Goal: Task Accomplishment & Management: Manage account settings

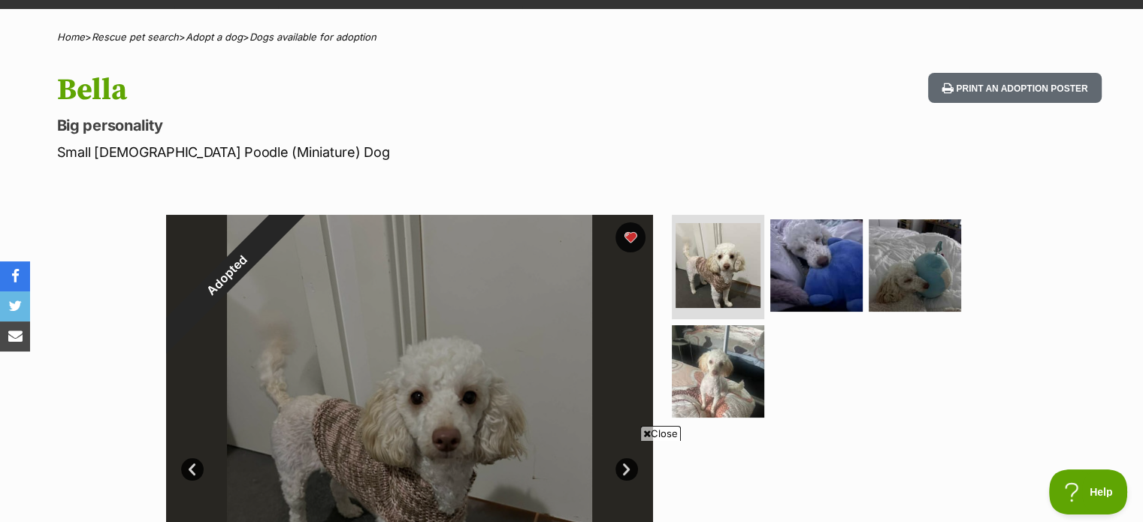
scroll to position [75, 0]
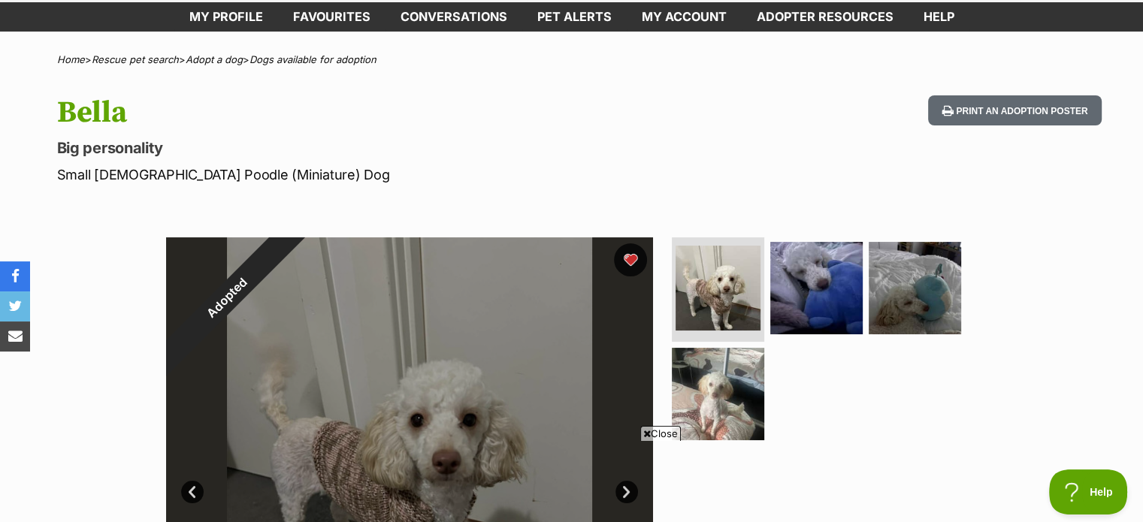
click at [628, 259] on button "favourite" at bounding box center [630, 259] width 33 height 33
click at [626, 257] on button "favourite" at bounding box center [630, 259] width 33 height 33
click at [585, 16] on link "Pet alerts" at bounding box center [574, 16] width 104 height 29
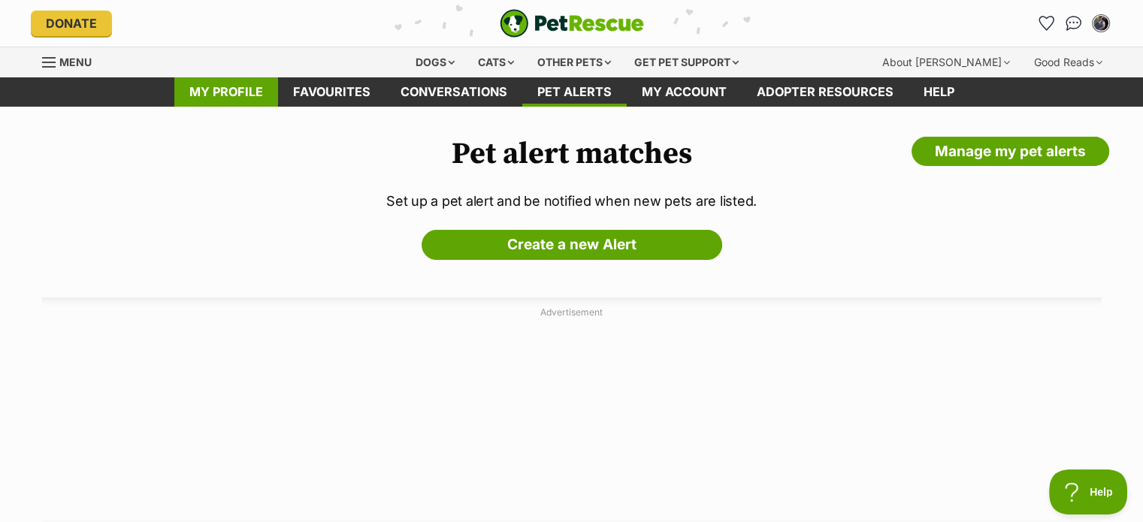
click at [233, 95] on link "My profile" at bounding box center [226, 91] width 104 height 29
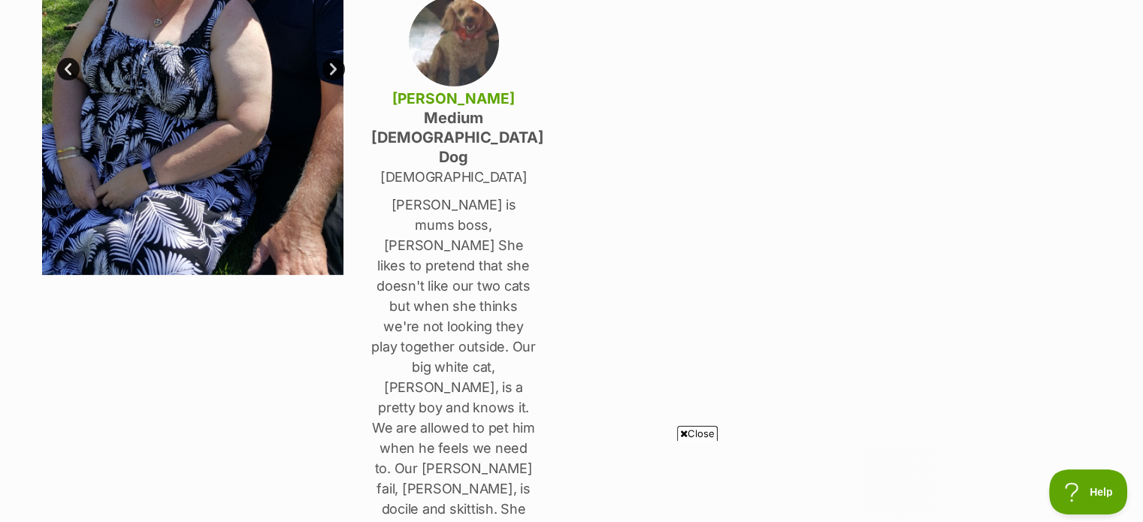
scroll to position [451, 0]
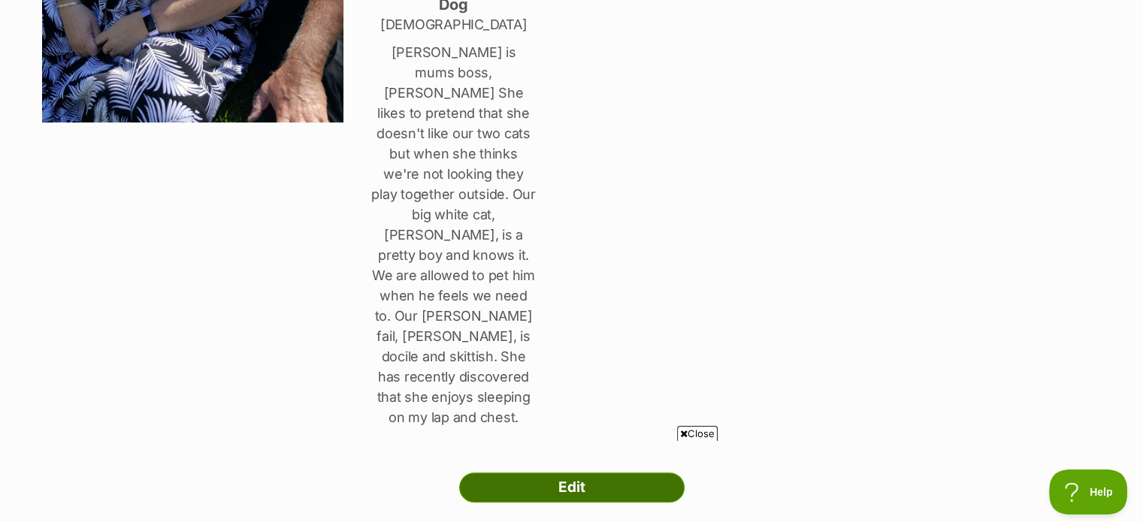
click at [565, 473] on link "Edit" at bounding box center [571, 488] width 225 height 30
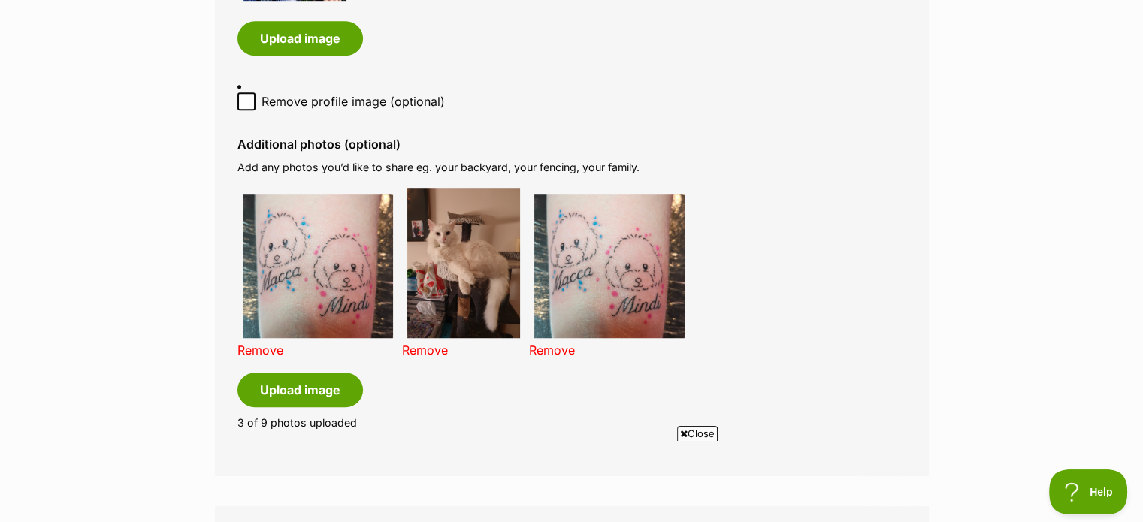
click at [550, 343] on link "Remove" at bounding box center [552, 350] width 46 height 15
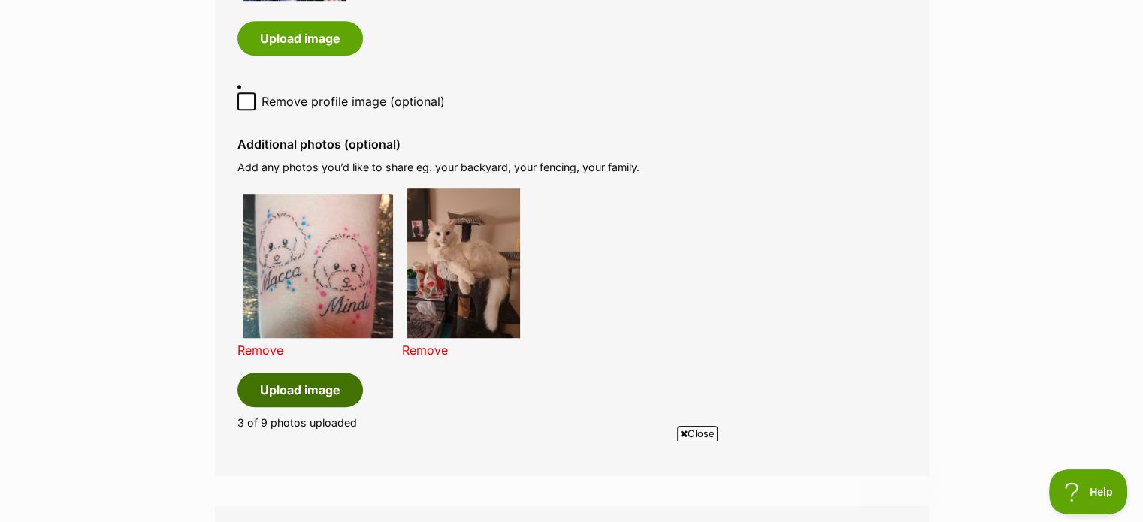
click at [286, 374] on button "Upload image" at bounding box center [300, 390] width 126 height 35
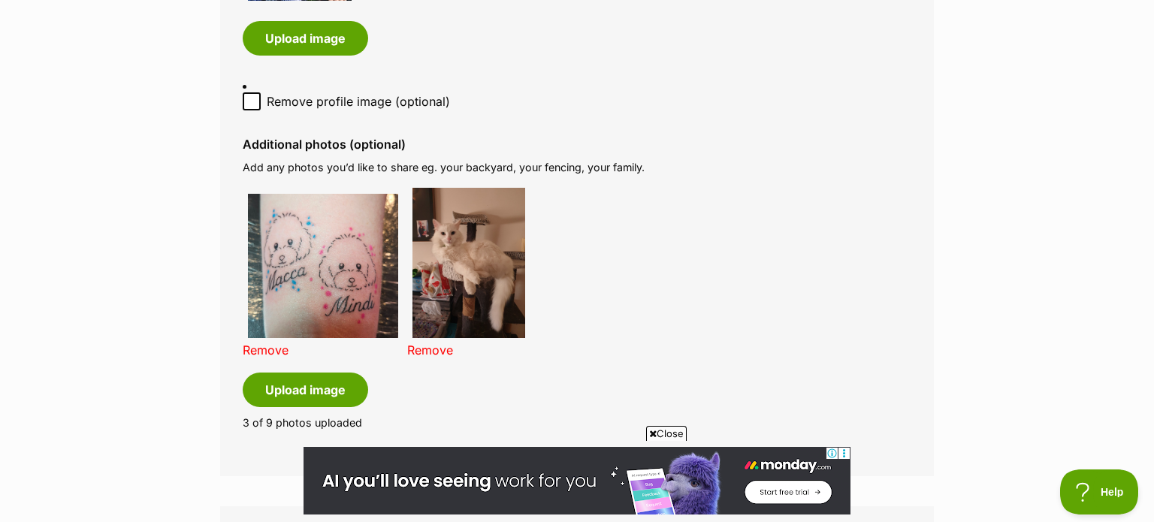
click at [667, 431] on span "Close" at bounding box center [666, 433] width 41 height 15
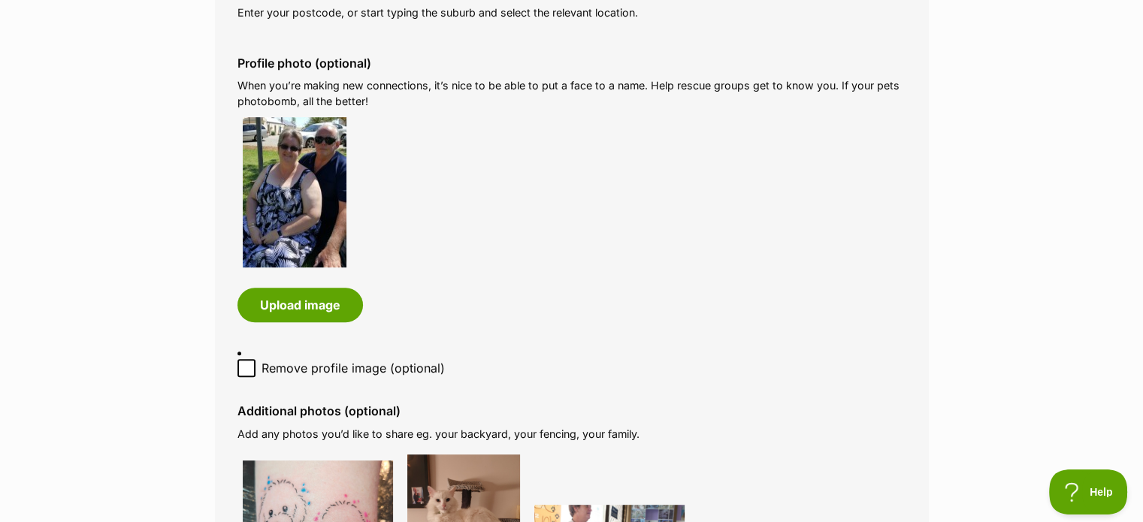
scroll to position [676, 0]
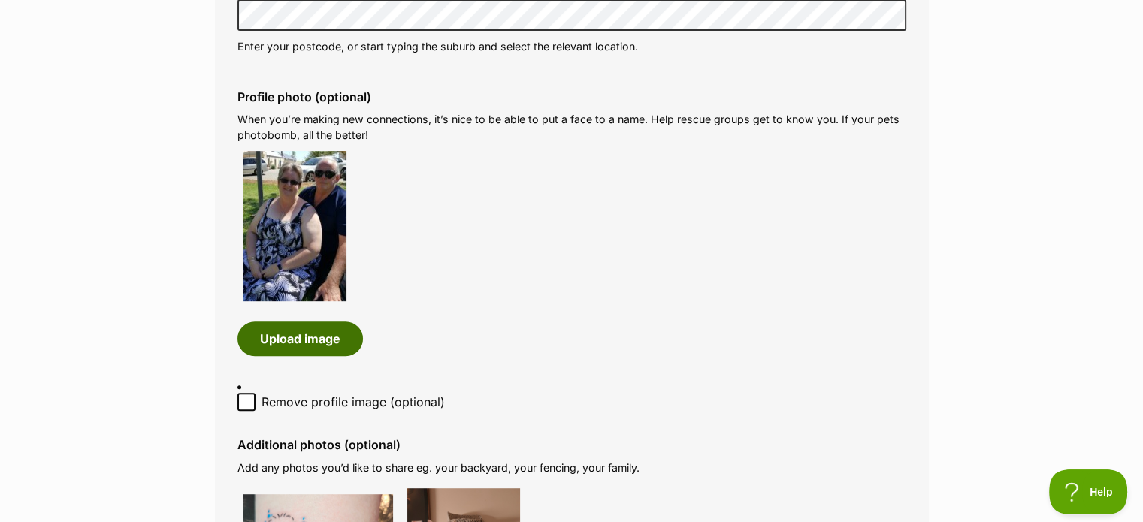
click at [295, 339] on button "Upload image" at bounding box center [300, 339] width 126 height 35
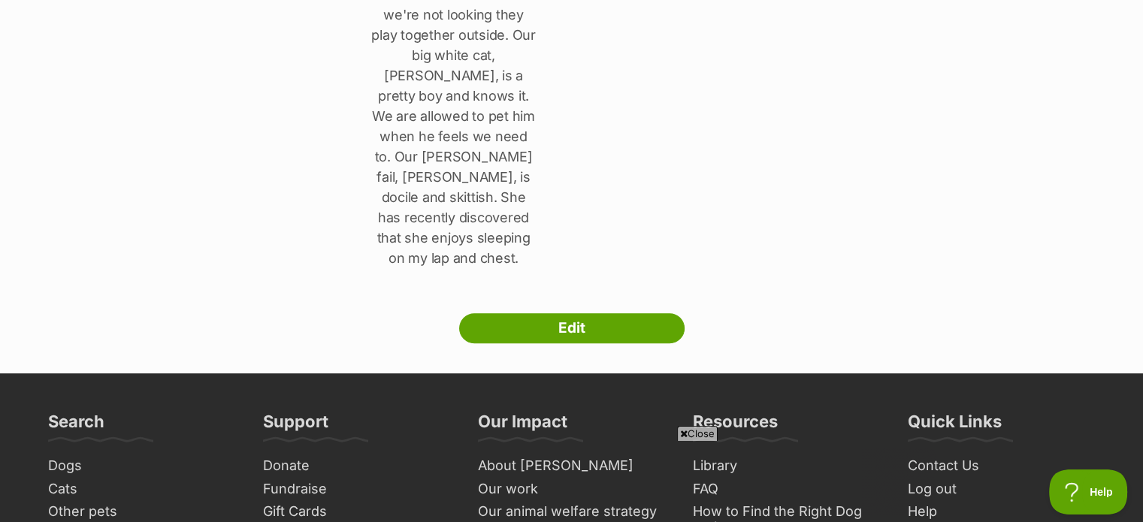
scroll to position [676, 0]
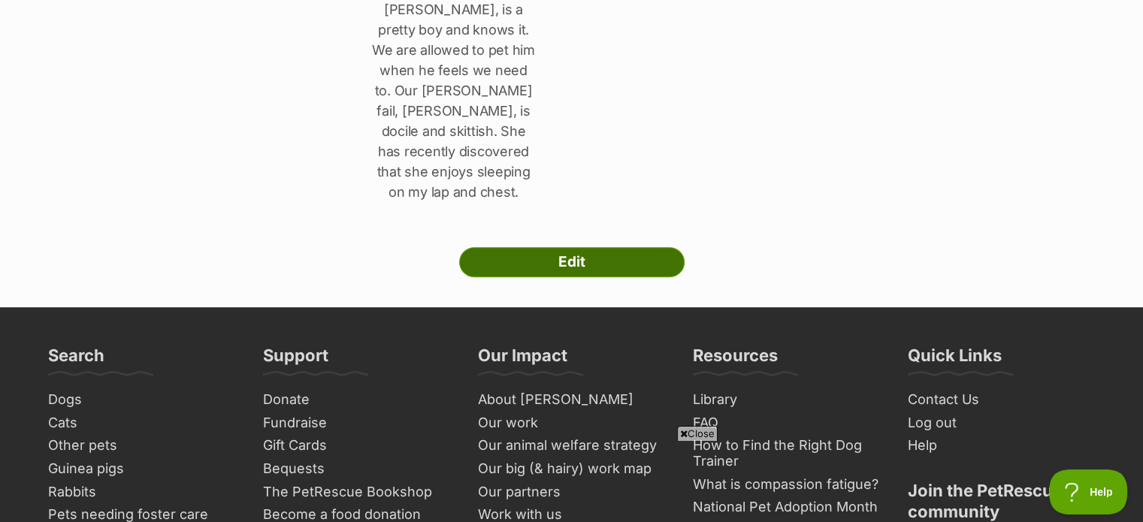
click at [569, 247] on link "Edit" at bounding box center [571, 262] width 225 height 30
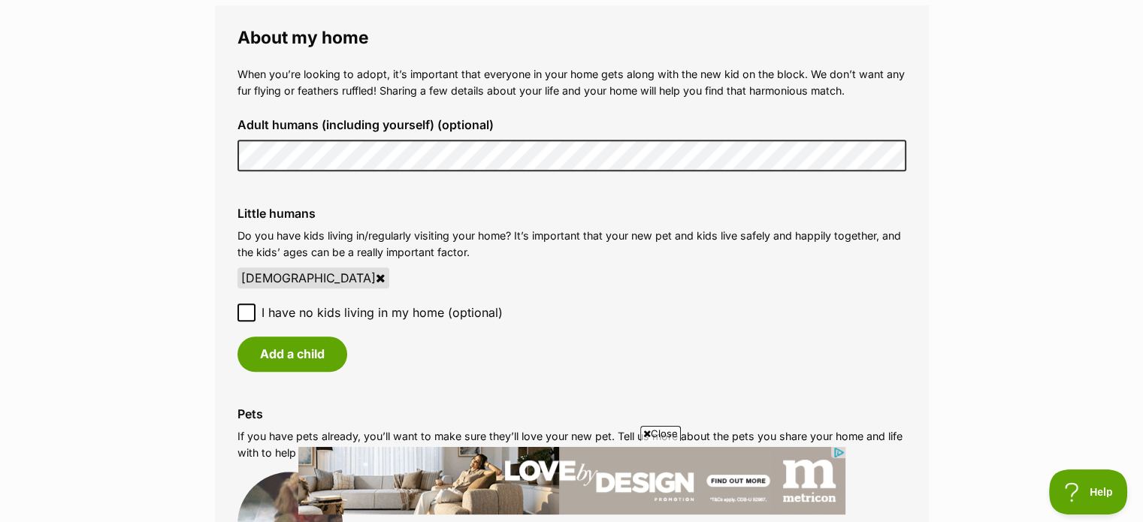
drag, startPoint x: 305, startPoint y: 264, endPoint x: 640, endPoint y: 50, distance: 397.4
click at [376, 272] on icon at bounding box center [381, 278] width 10 height 12
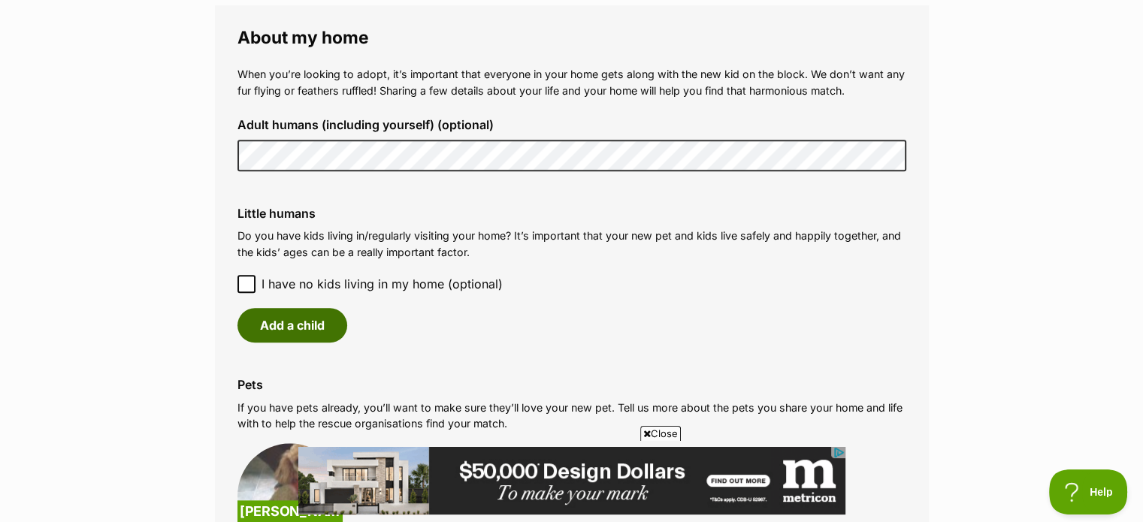
click at [289, 313] on button "Add a child" at bounding box center [292, 325] width 110 height 35
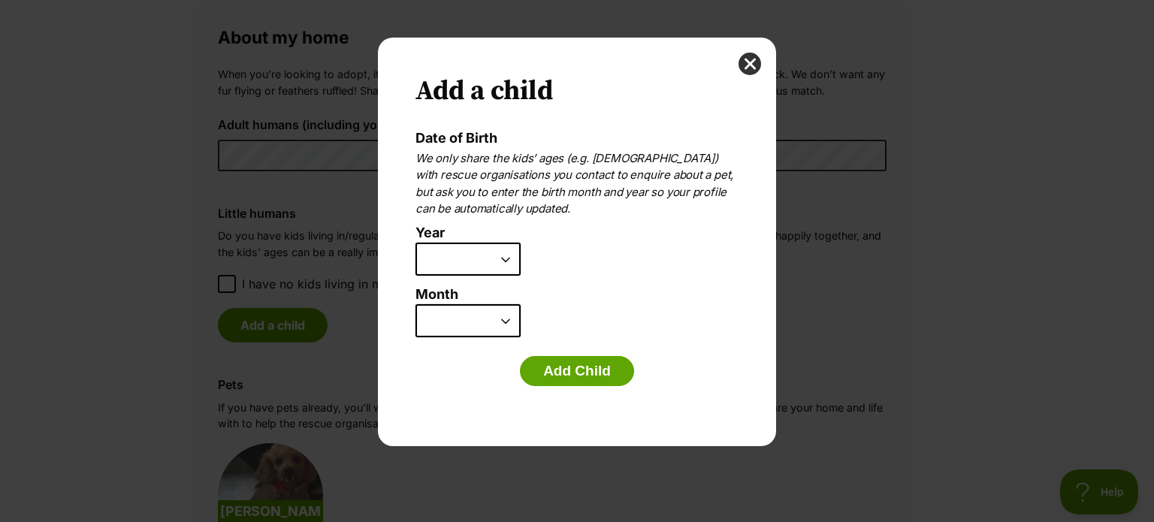
click at [508, 260] on select "2025 2024 2023 2022 2021 2020 2019 2018 2017 2016 2015 2014 2013 2012 2011 2010…" at bounding box center [468, 259] width 105 height 33
select select "2016"
click at [416, 243] on select "2025 2024 2023 2022 2021 2020 2019 2018 2017 2016 2015 2014 2013 2012 2011 2010…" at bounding box center [468, 259] width 105 height 33
click at [505, 321] on select "January February March April May June July August September October November De…" at bounding box center [468, 320] width 105 height 33
select select "11"
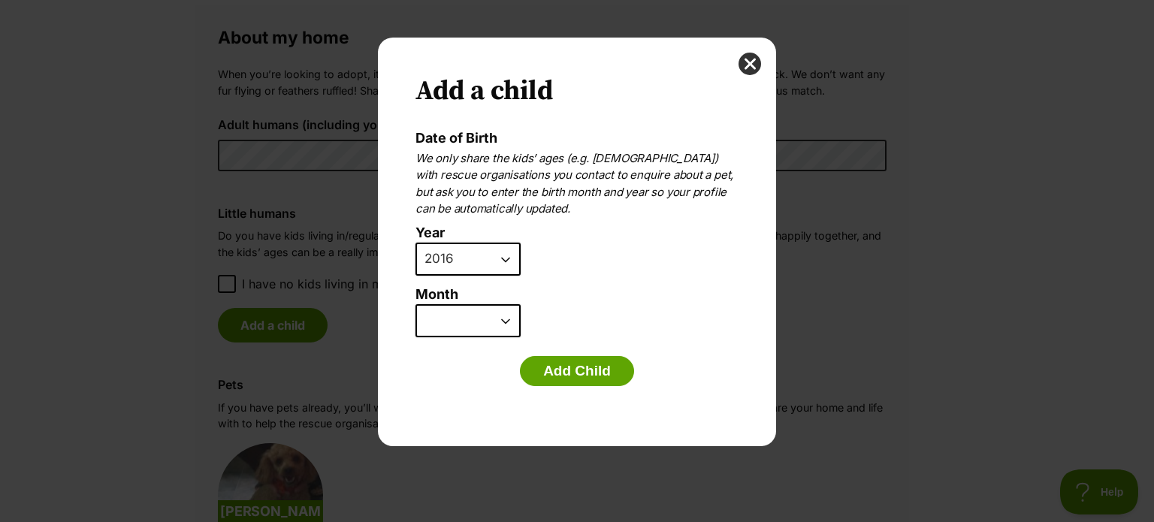
click at [416, 304] on select "January February March April May June July August September October November De…" at bounding box center [468, 320] width 105 height 33
click at [571, 372] on button "Add Child" at bounding box center [577, 371] width 114 height 30
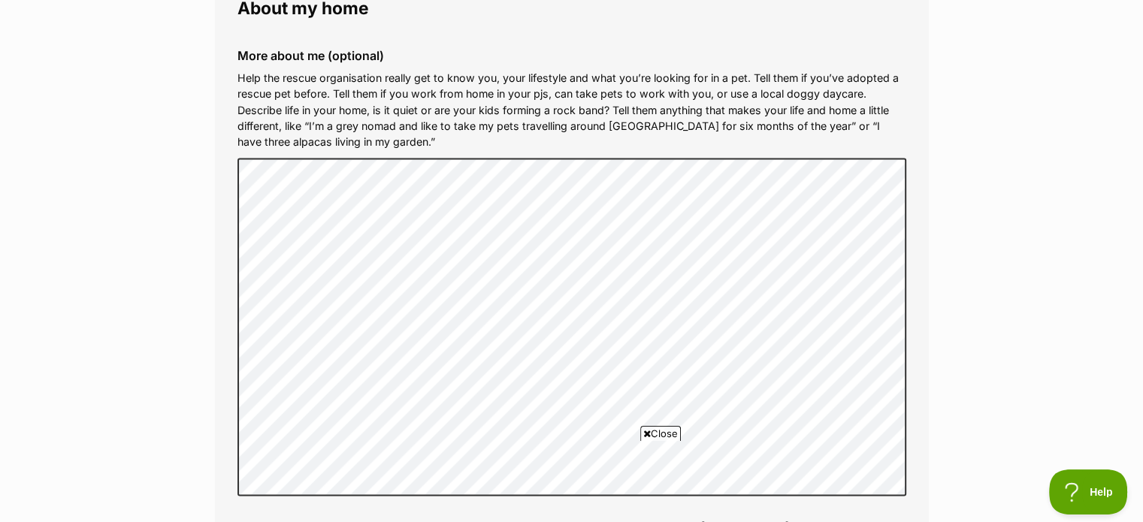
click at [663, 431] on span "Close" at bounding box center [660, 433] width 41 height 15
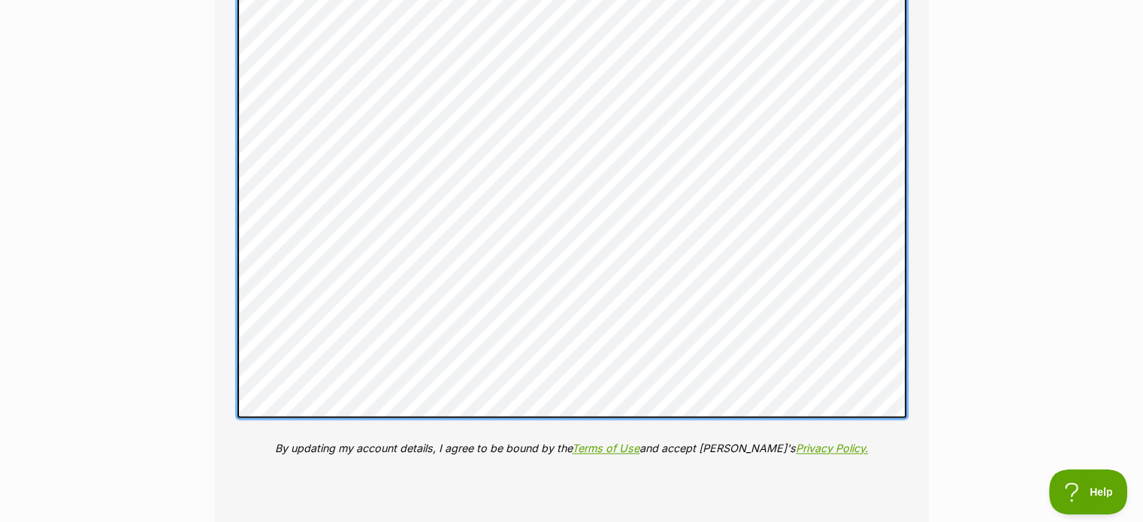
scroll to position [2480, 0]
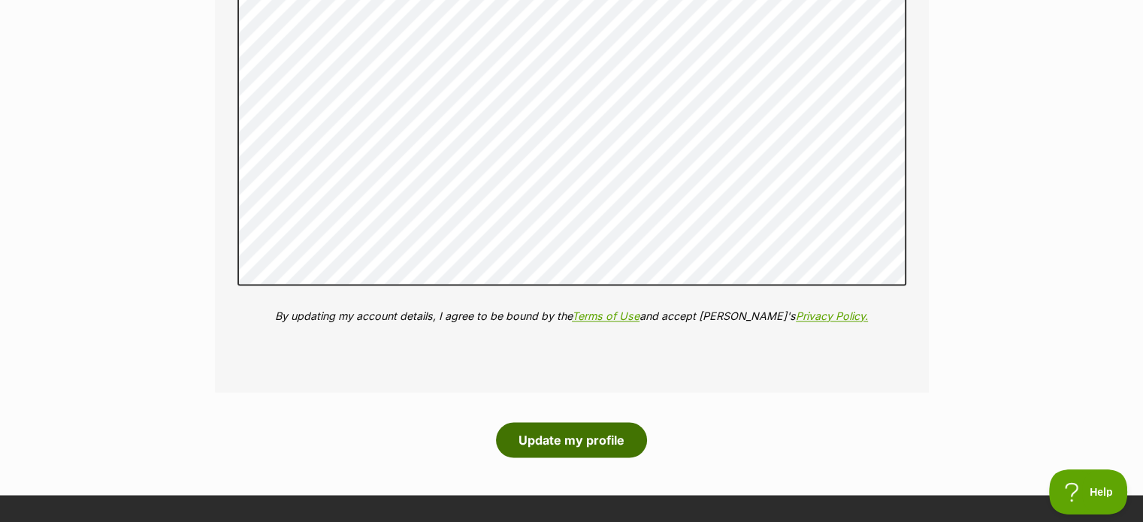
click at [560, 429] on button "Update my profile" at bounding box center [571, 439] width 151 height 35
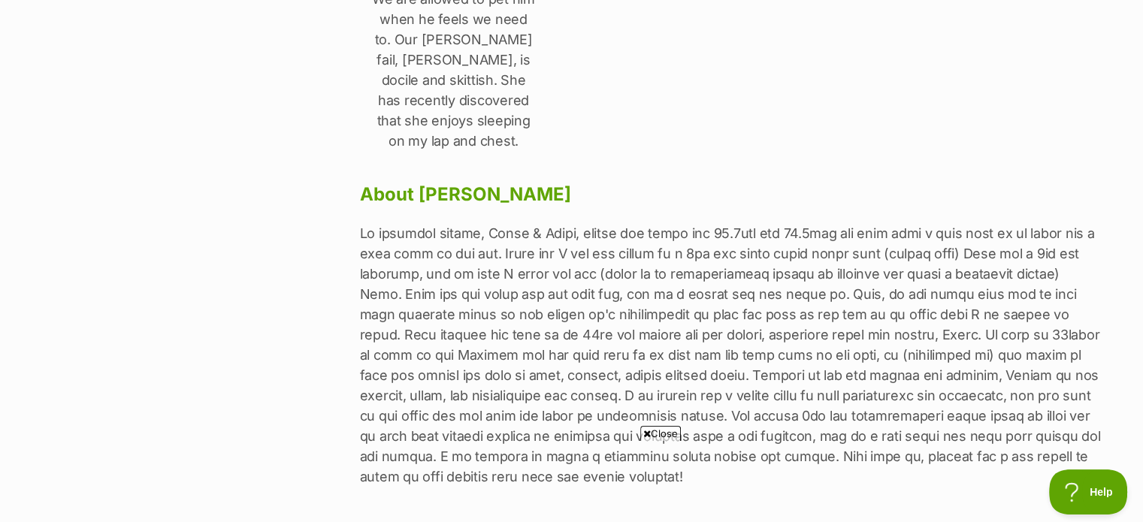
scroll to position [752, 0]
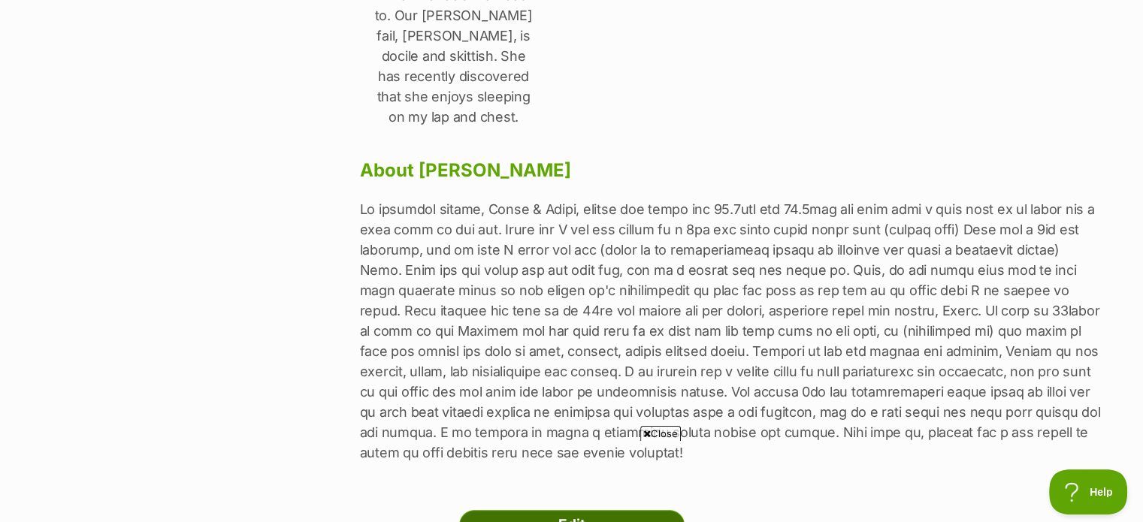
click at [567, 510] on link "Edit" at bounding box center [571, 525] width 225 height 30
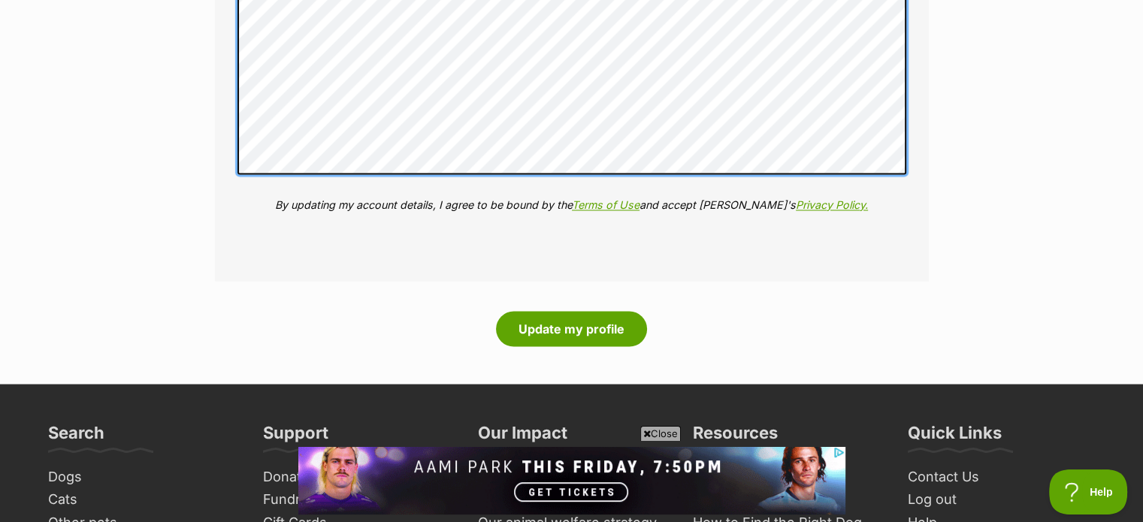
scroll to position [2630, 0]
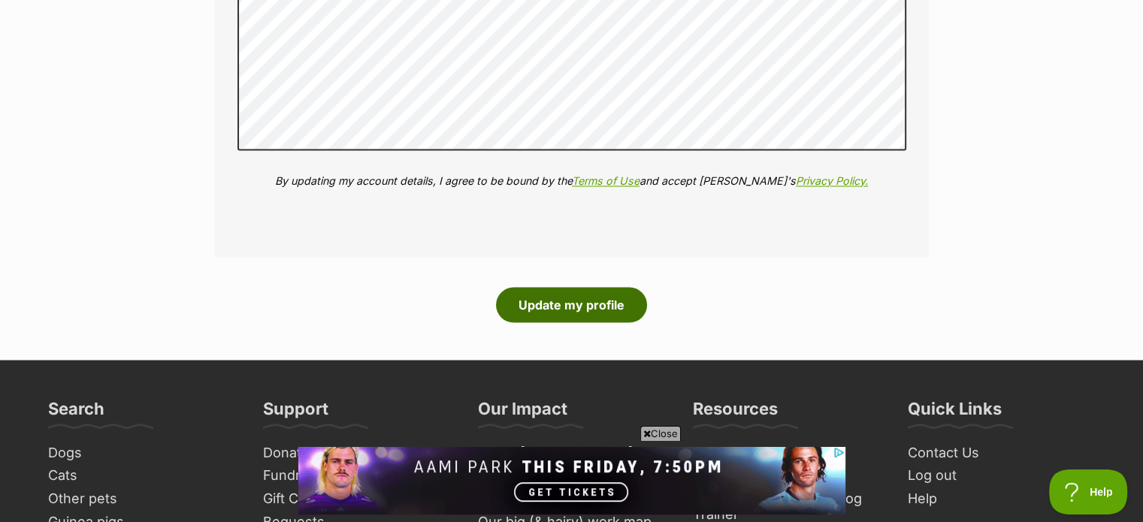
click at [553, 288] on button "Update my profile" at bounding box center [571, 304] width 151 height 35
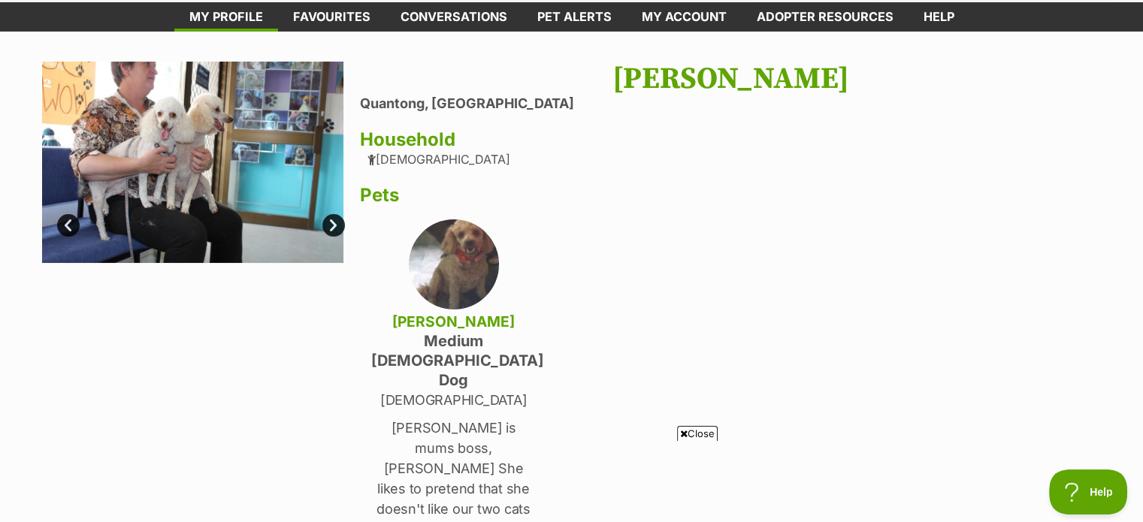
click at [333, 225] on link "Next" at bounding box center [333, 225] width 23 height 23
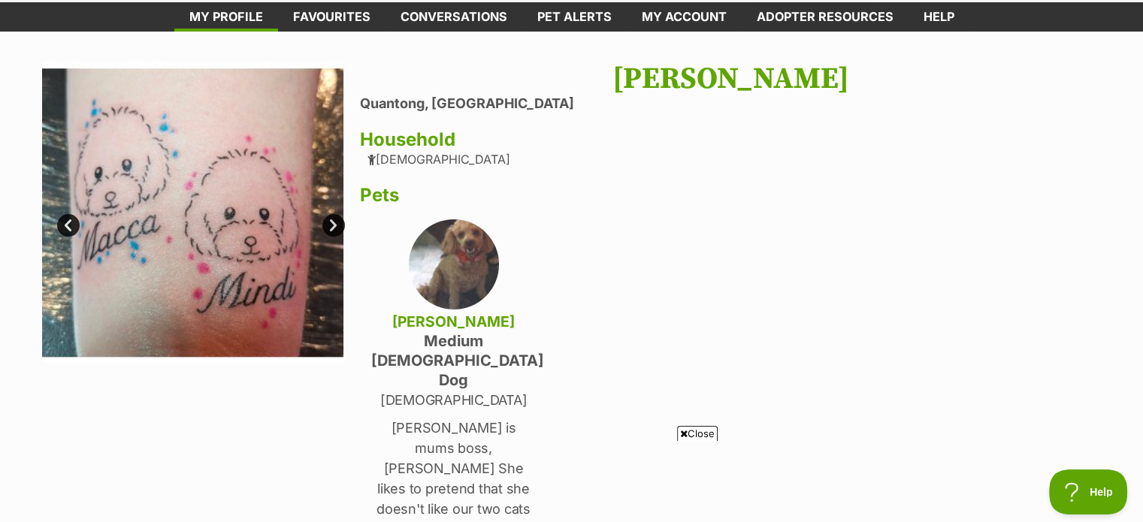
click at [333, 224] on link "Next" at bounding box center [333, 225] width 23 height 23
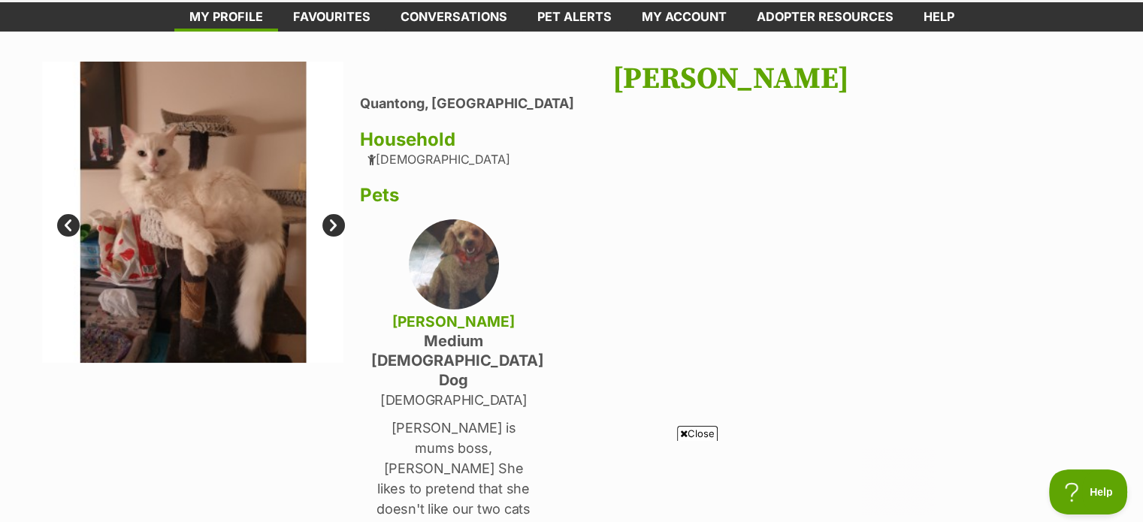
click at [333, 224] on link "Next" at bounding box center [333, 225] width 23 height 23
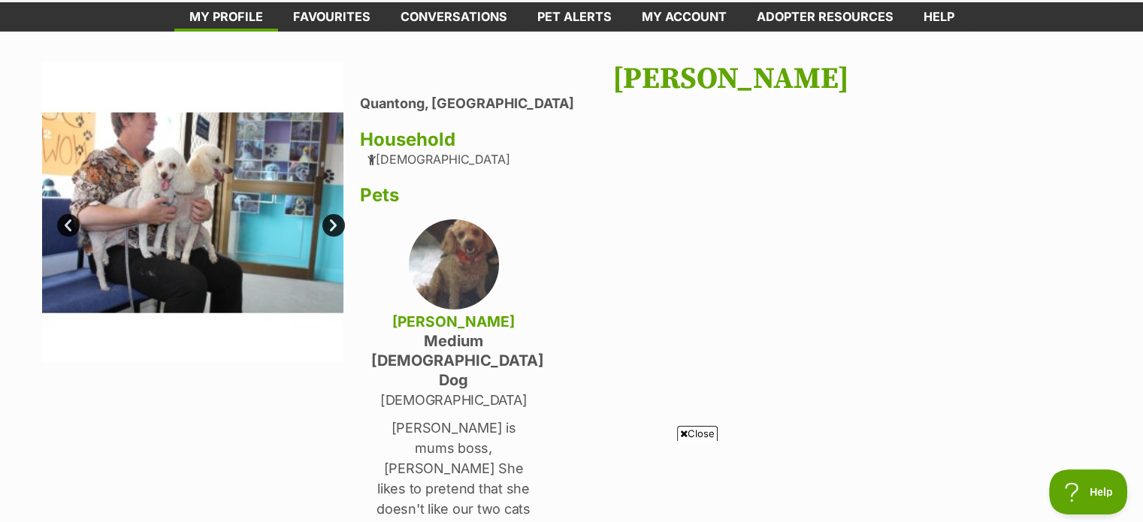
click at [333, 224] on link "Next" at bounding box center [333, 225] width 23 height 23
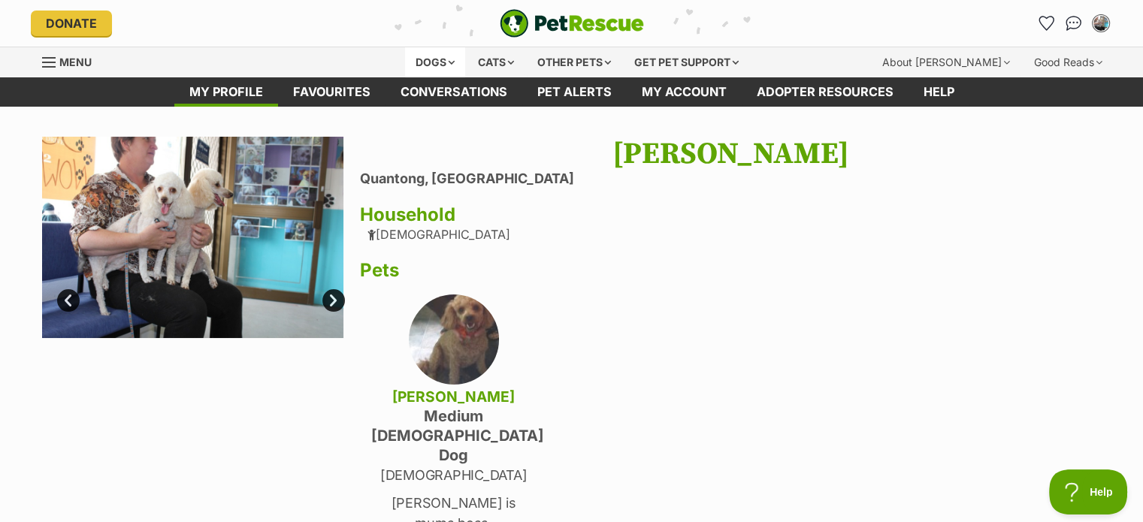
click at [446, 60] on div "Dogs" at bounding box center [435, 62] width 60 height 30
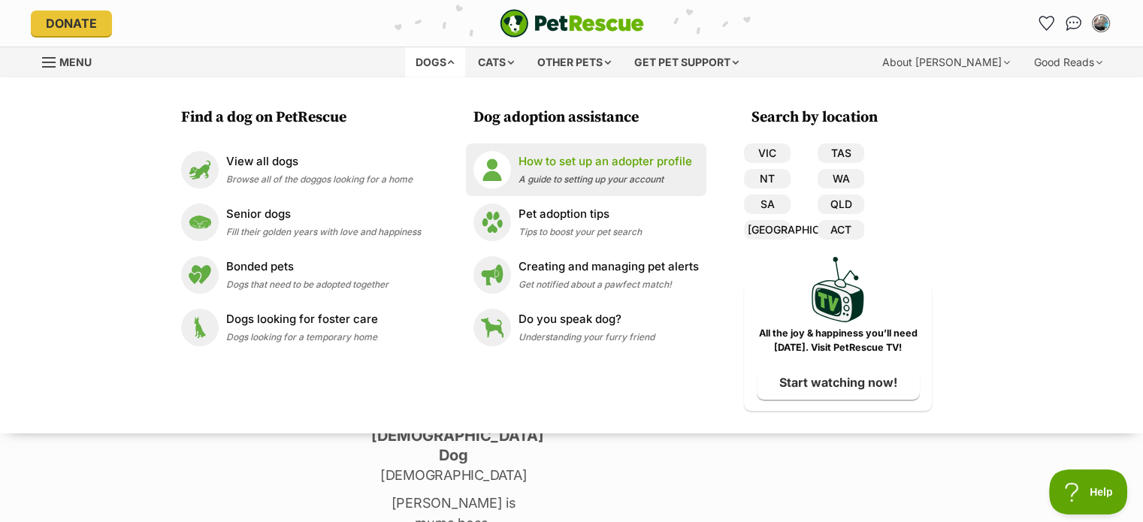
click at [594, 164] on p "How to set up an adopter profile" at bounding box center [606, 161] width 174 height 17
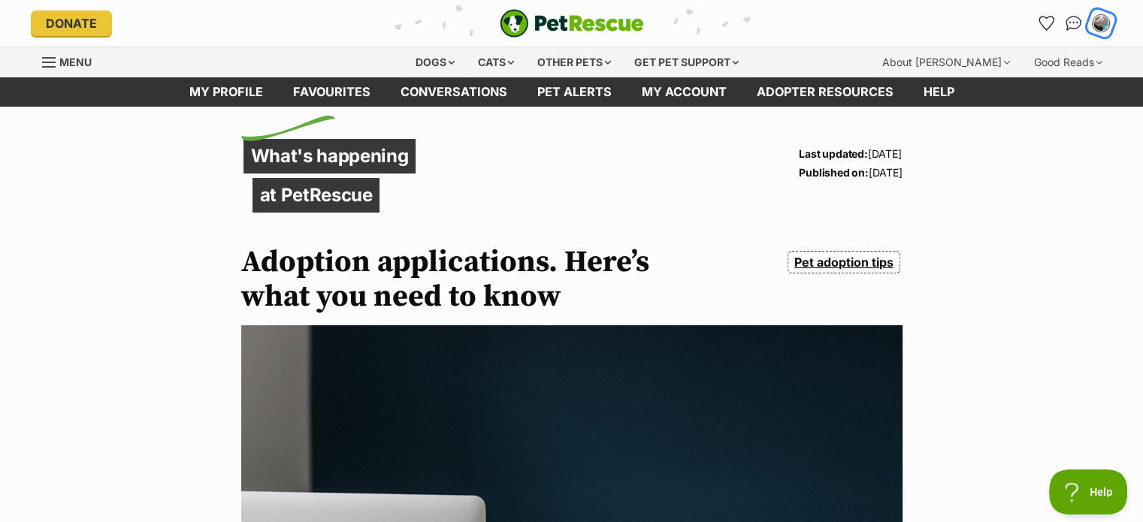
click at [1097, 23] on img "My account" at bounding box center [1101, 24] width 20 height 20
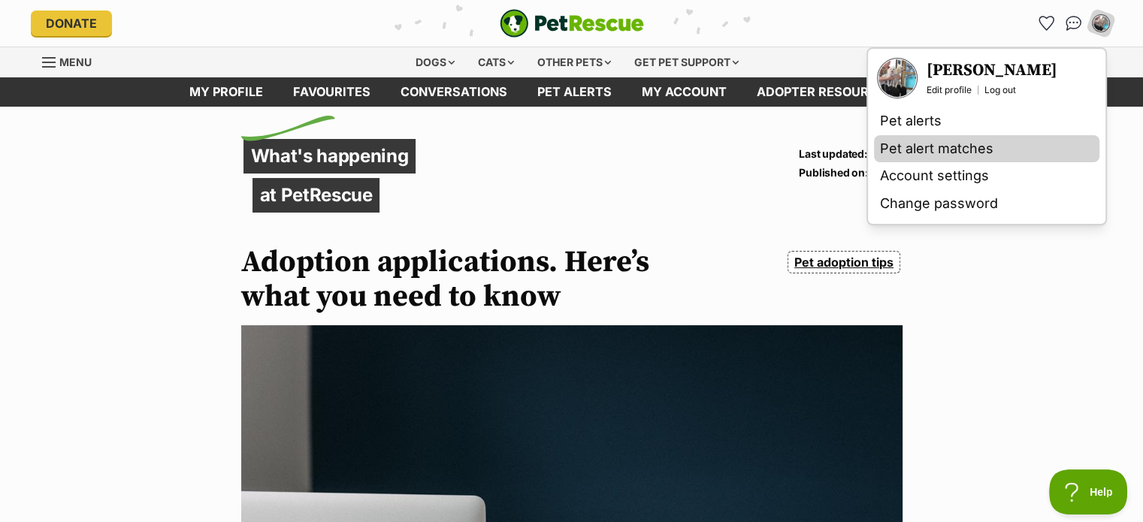
click at [965, 147] on link "Pet alert matches" at bounding box center [986, 149] width 225 height 28
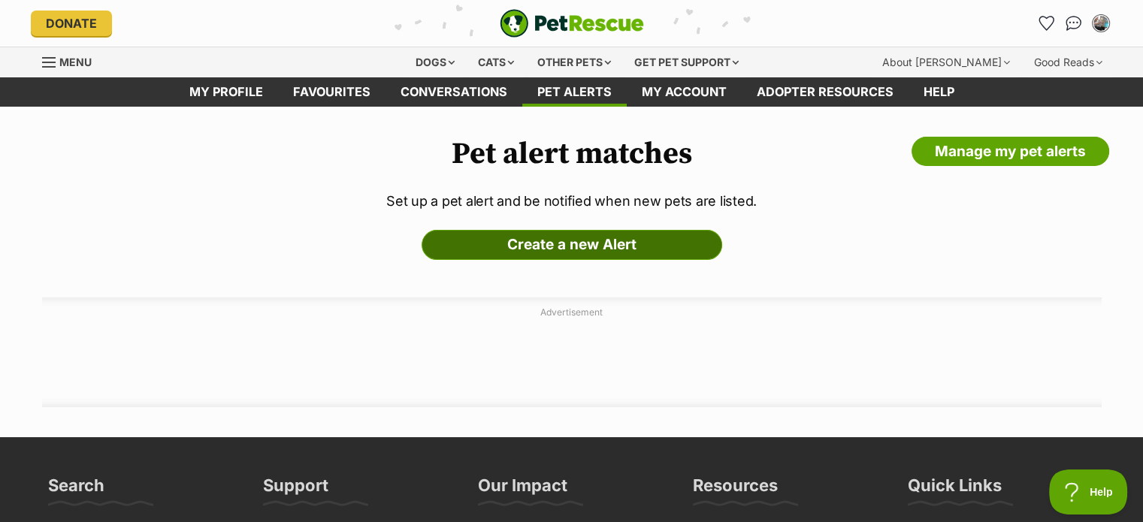
click at [573, 244] on link "Create a new Alert" at bounding box center [572, 245] width 301 height 30
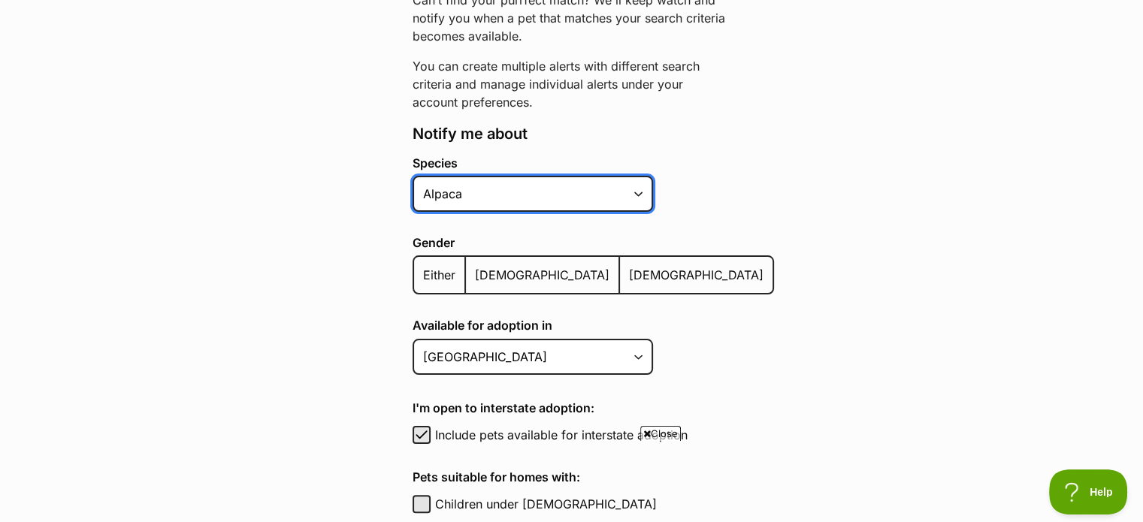
click at [640, 194] on select "Alpaca Bird Cat Chicken Cow Dog Donkey Duck Ferret Fish Goat Goose Guinea Fowl …" at bounding box center [533, 194] width 240 height 36
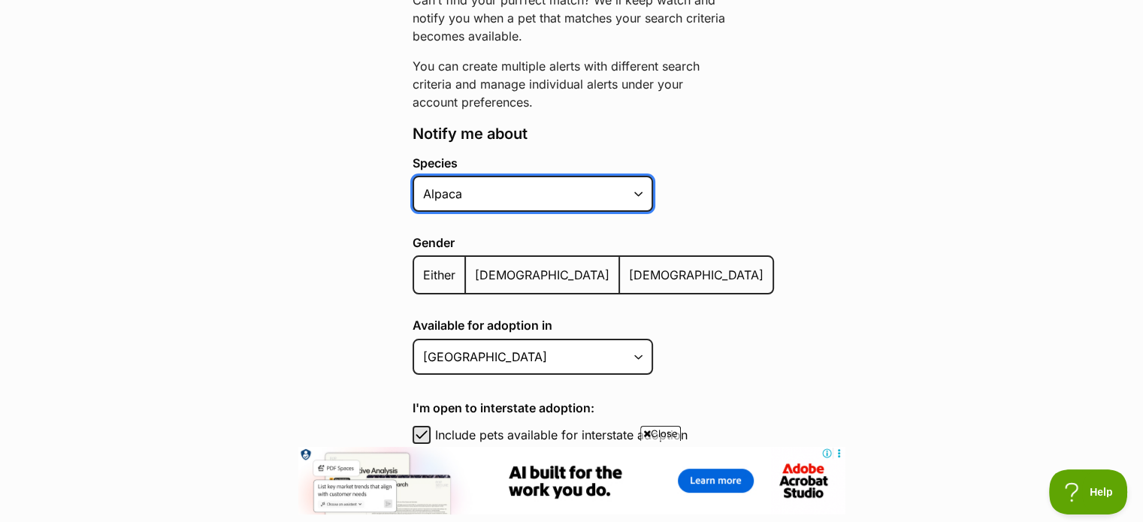
select select "1"
click at [413, 176] on select "Alpaca Bird Cat Chicken Cow Dog Donkey Duck Ferret Fish Goat Goose Guinea Fowl …" at bounding box center [533, 194] width 240 height 36
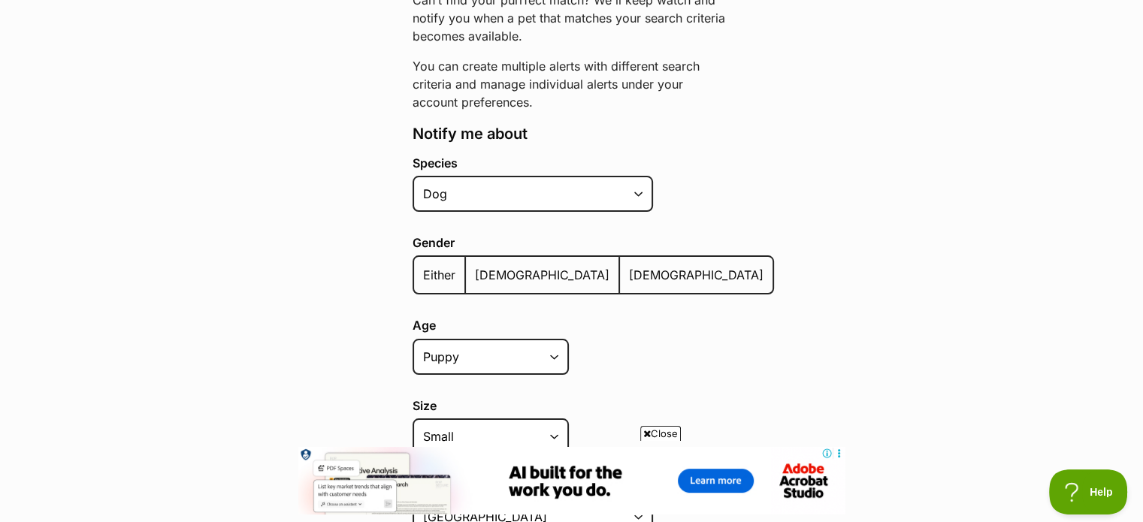
click at [629, 275] on span "[DEMOGRAPHIC_DATA]" at bounding box center [696, 275] width 135 height 15
click at [628, 266] on input "[DEMOGRAPHIC_DATA]" at bounding box center [628, 265] width 0 height 1
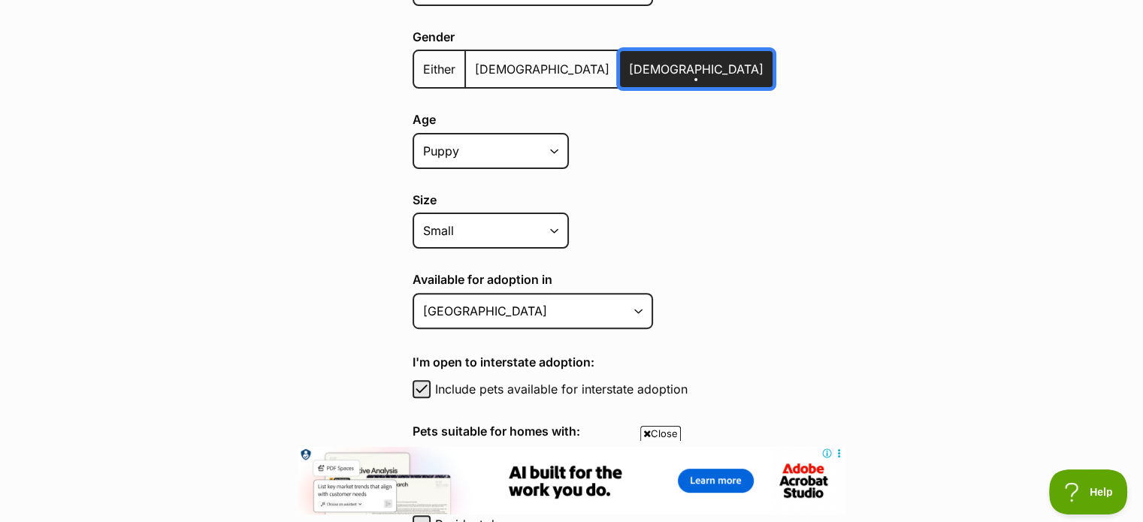
scroll to position [451, 0]
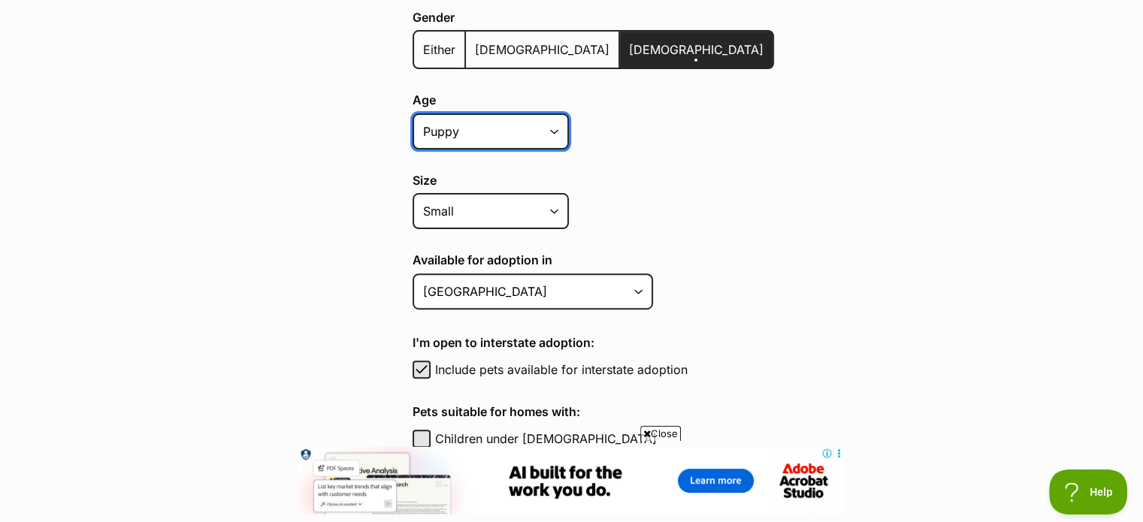
click at [552, 129] on select "Puppy Adult Senior All ages" at bounding box center [491, 131] width 156 height 36
click at [413, 113] on select "Puppy Adult Senior All ages" at bounding box center [491, 131] width 156 height 36
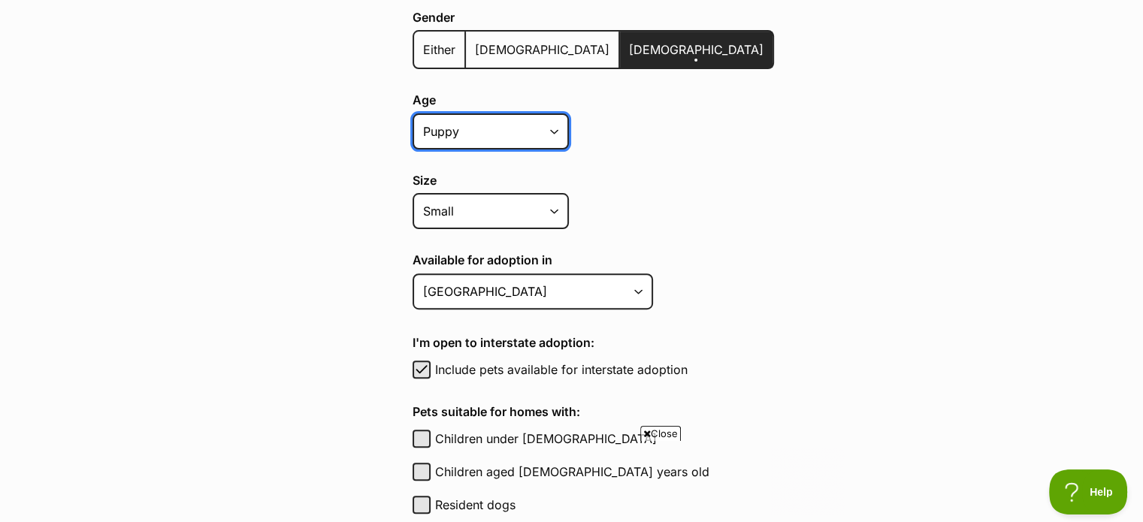
scroll to position [0, 0]
click at [718, 201] on div "Size Small Medium Large All sizes" at bounding box center [593, 202] width 361 height 56
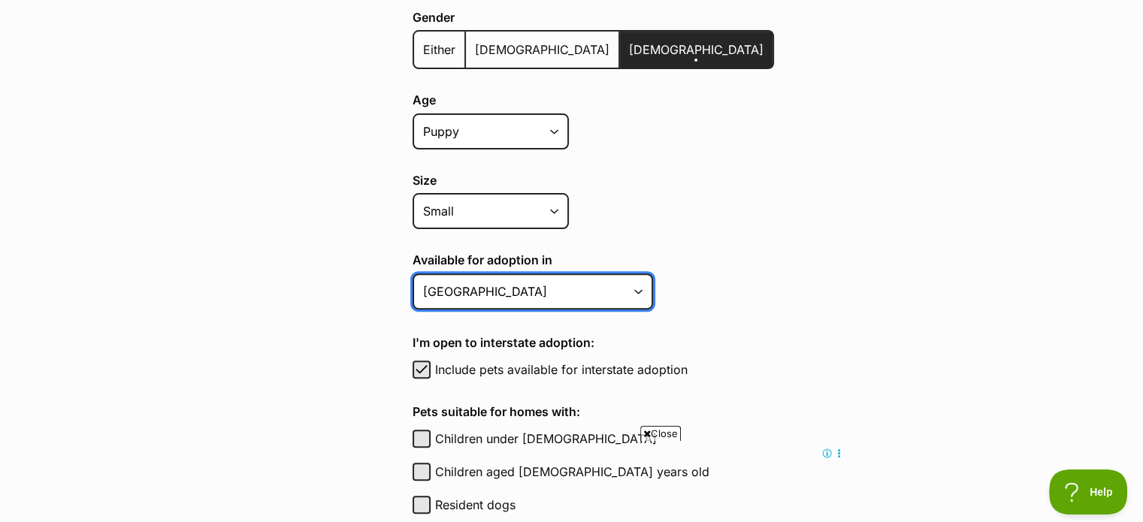
click at [639, 289] on select "[GEOGRAPHIC_DATA] [GEOGRAPHIC_DATA] [GEOGRAPHIC_DATA] [GEOGRAPHIC_DATA] [GEOGRA…" at bounding box center [533, 292] width 240 height 36
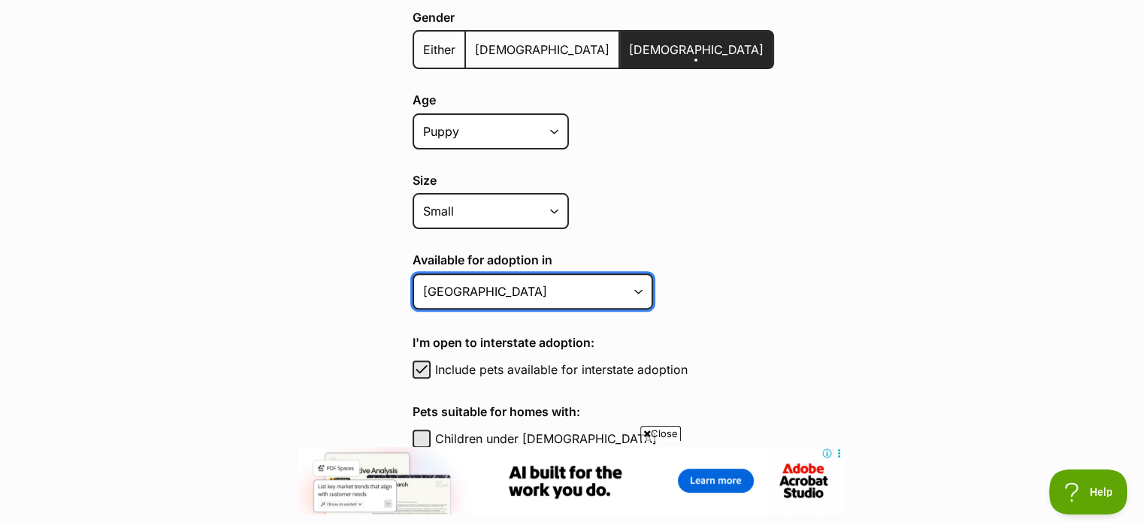
select select "2"
click at [413, 274] on select "[GEOGRAPHIC_DATA] [GEOGRAPHIC_DATA] [GEOGRAPHIC_DATA] [GEOGRAPHIC_DATA] [GEOGRA…" at bounding box center [533, 292] width 240 height 36
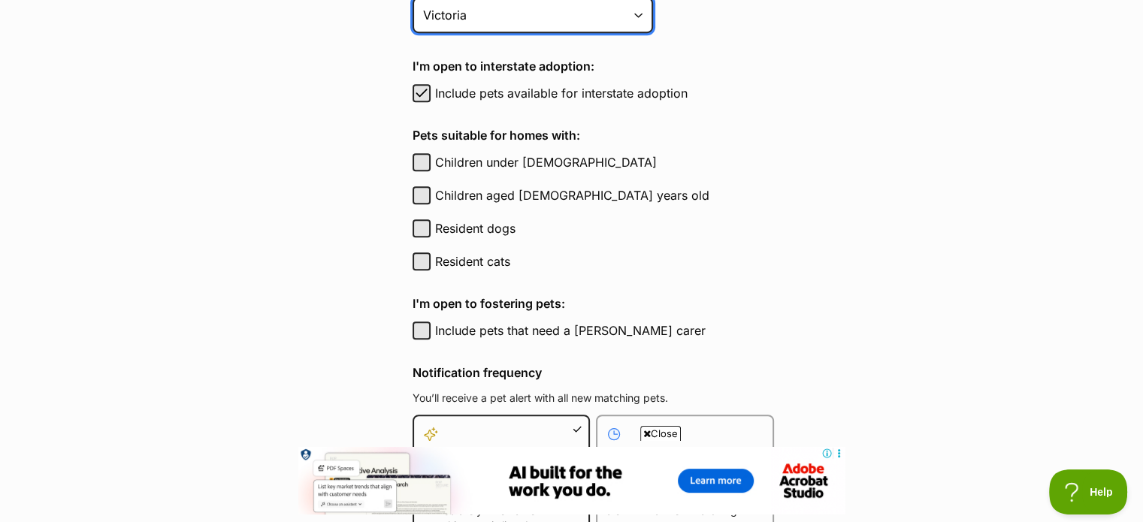
scroll to position [752, 0]
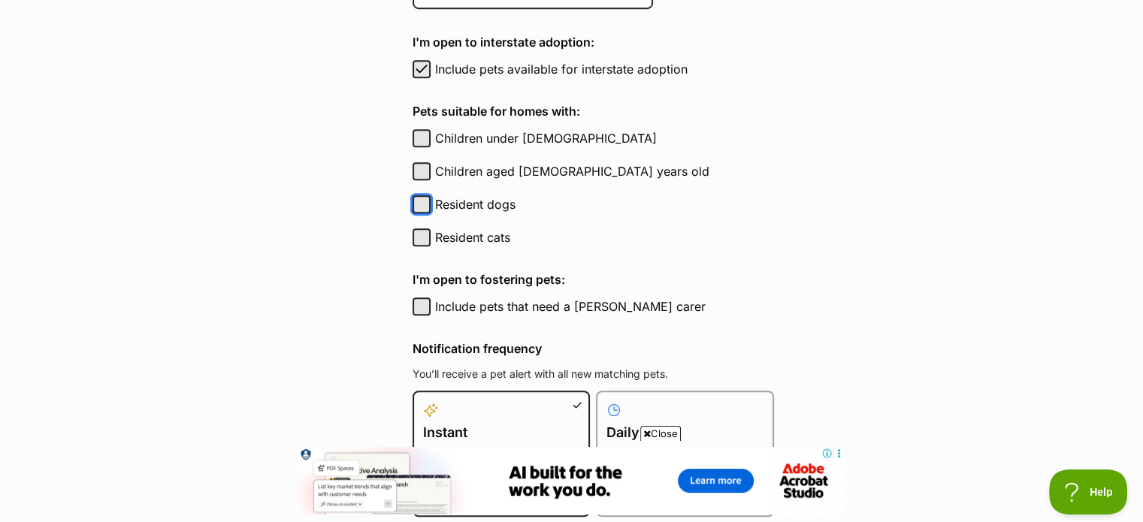
click at [421, 201] on button "Resident dogs" at bounding box center [422, 204] width 18 height 18
checkbox input "true"
click at [421, 236] on button "Resident cats" at bounding box center [422, 237] width 18 height 18
checkbox input "true"
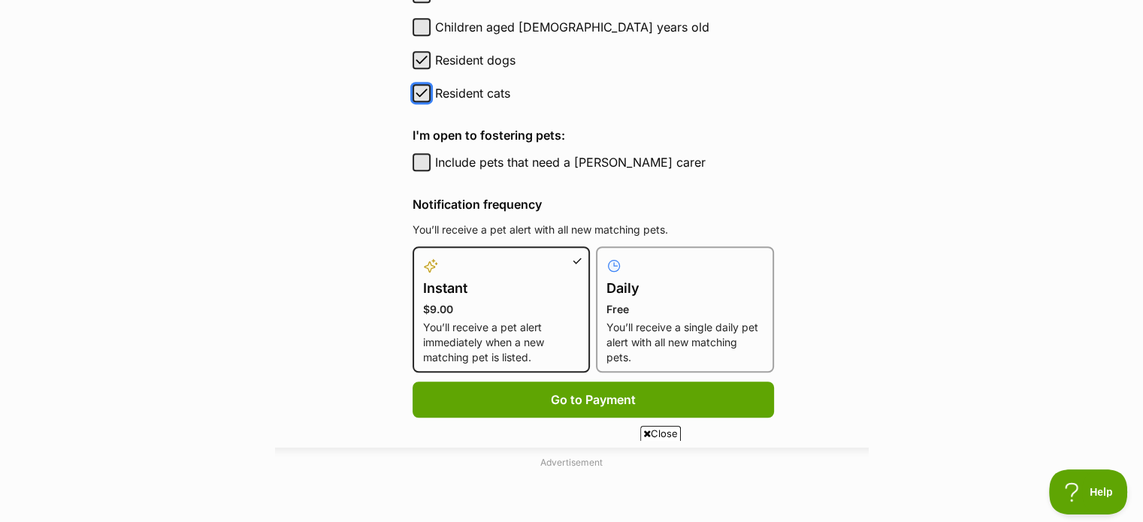
scroll to position [1052, 0]
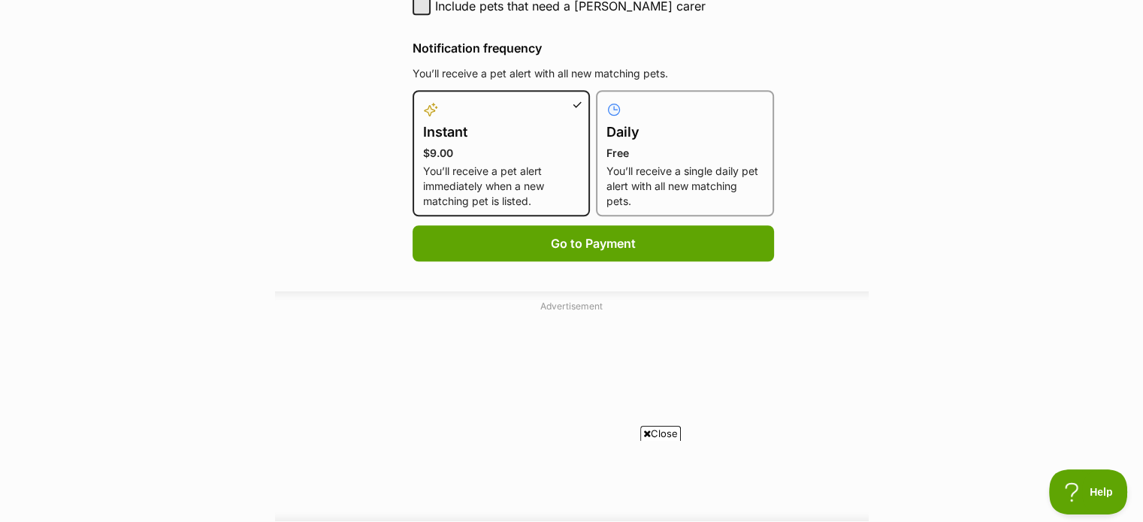
click at [619, 134] on h4 "Daily" at bounding box center [684, 132] width 157 height 21
click at [606, 100] on input "Daily Free You’ll receive a single daily pet alert with all new matching pets." at bounding box center [605, 99] width 1 height 1
radio input "true"
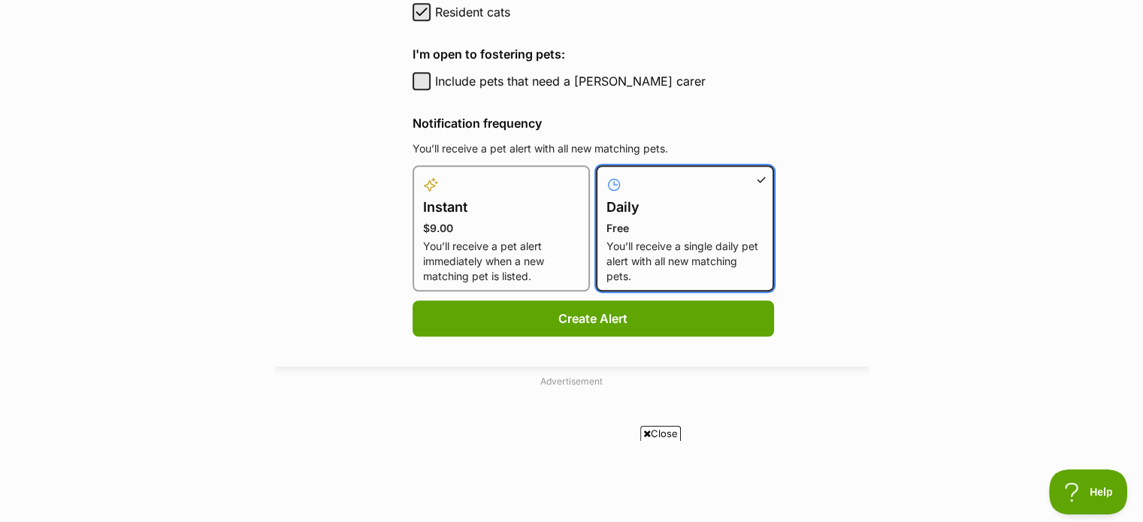
scroll to position [1127, 0]
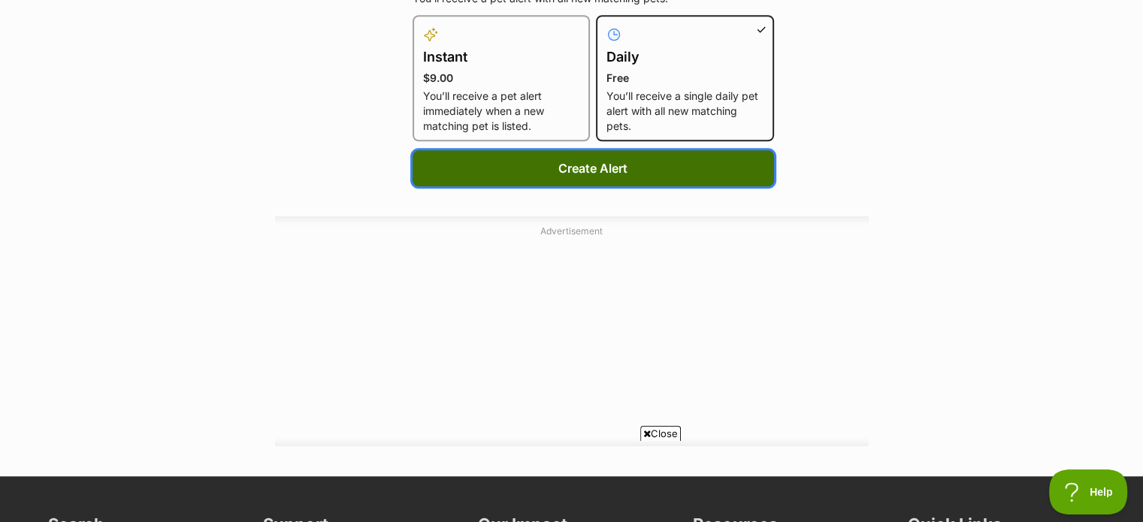
click at [566, 165] on button "Create Alert" at bounding box center [593, 168] width 361 height 36
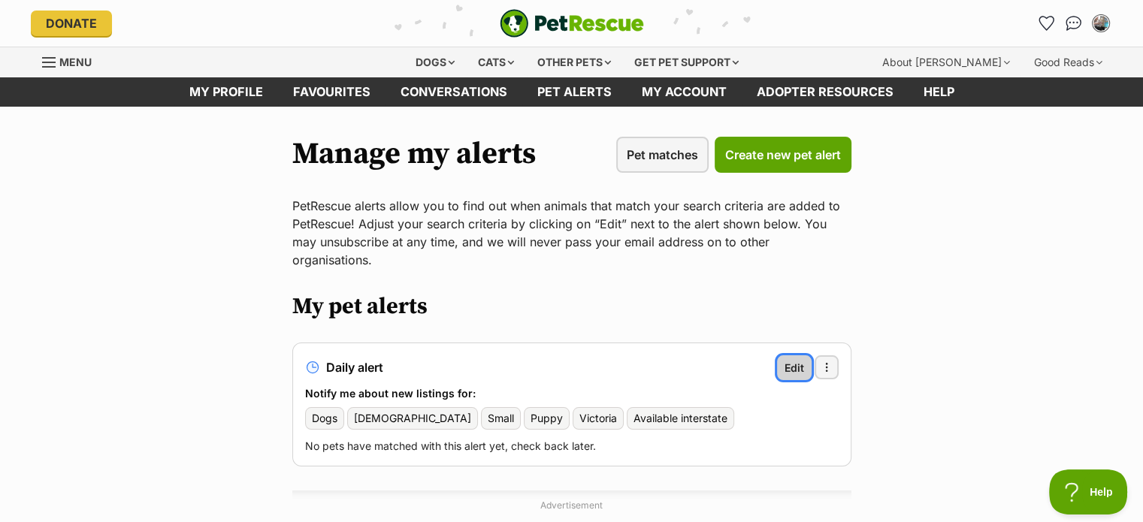
click at [791, 360] on span "Edit" at bounding box center [795, 368] width 20 height 16
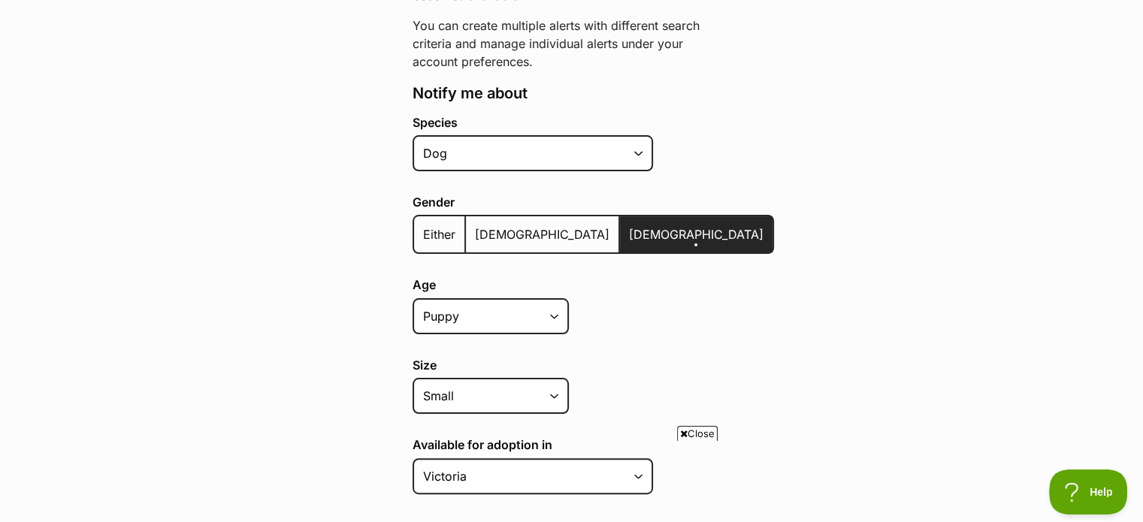
scroll to position [301, 0]
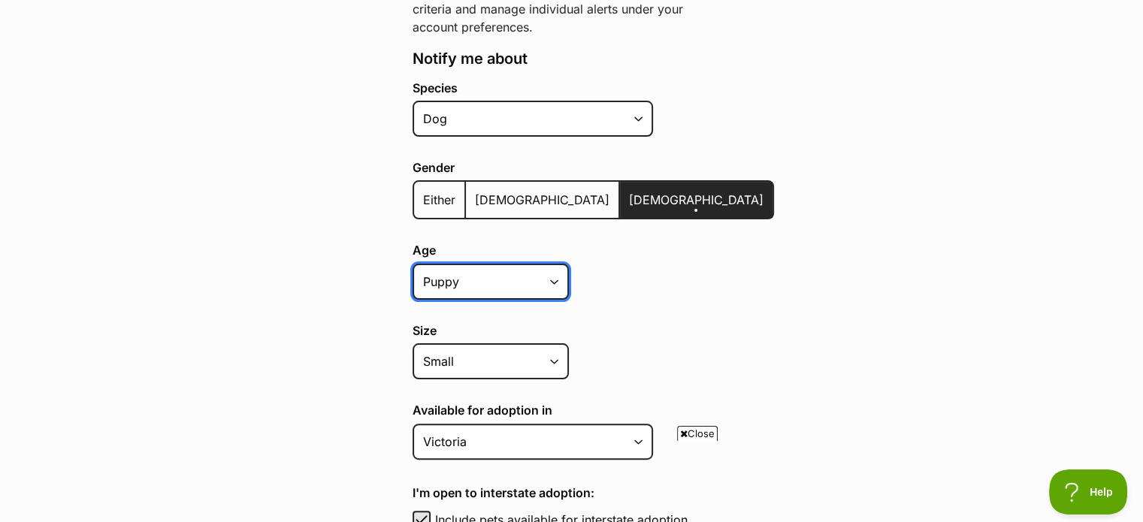
click at [553, 281] on select "Puppy Adult Senior All ages" at bounding box center [491, 282] width 156 height 36
select select
click at [413, 264] on select "Puppy Adult Senior All ages" at bounding box center [491, 282] width 156 height 36
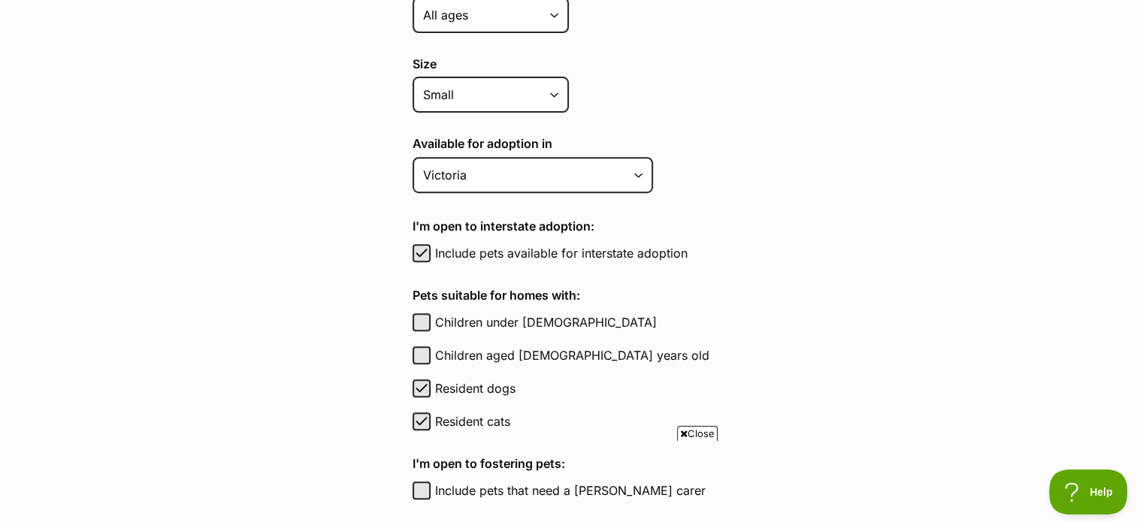
scroll to position [601, 0]
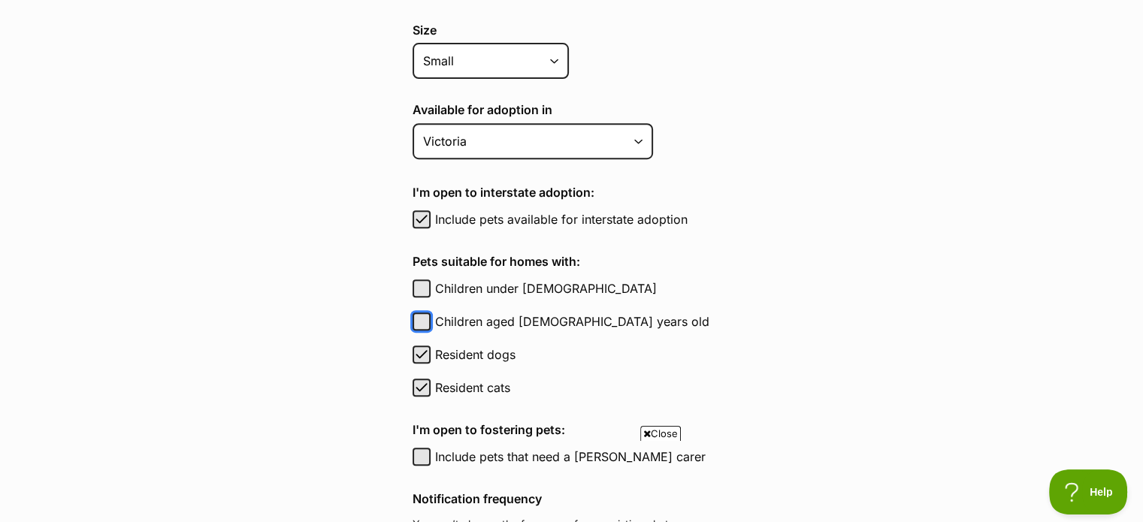
click at [421, 318] on button "Children aged [DEMOGRAPHIC_DATA] years old" at bounding box center [422, 322] width 18 height 18
checkbox input "true"
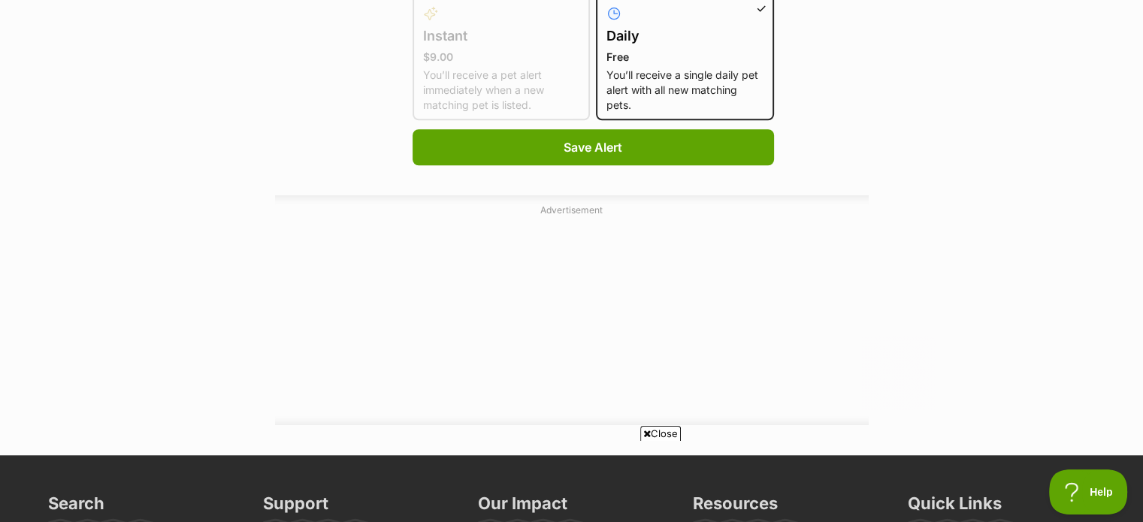
scroll to position [1202, 0]
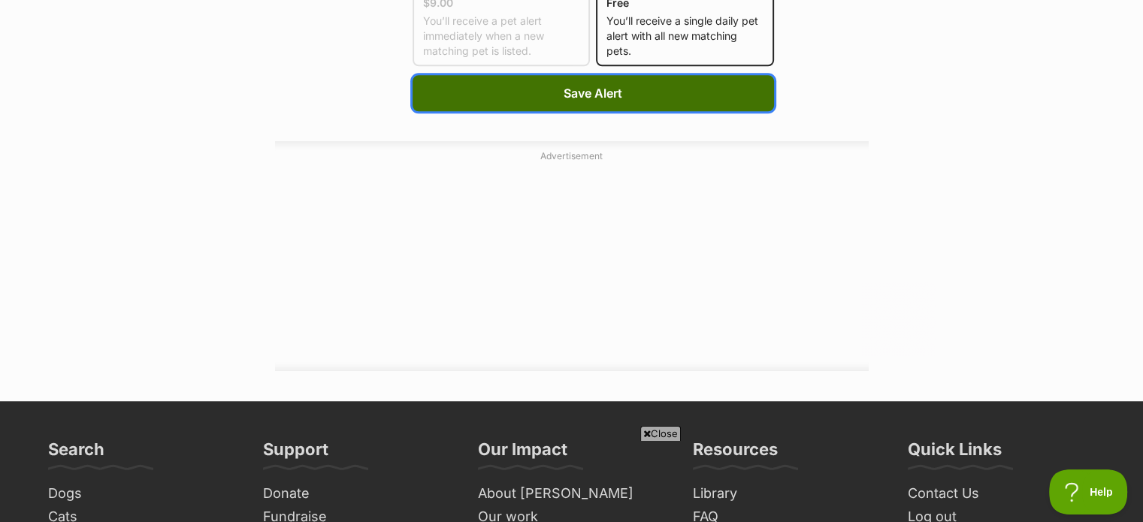
click at [564, 86] on span "Save Alert" at bounding box center [593, 93] width 59 height 18
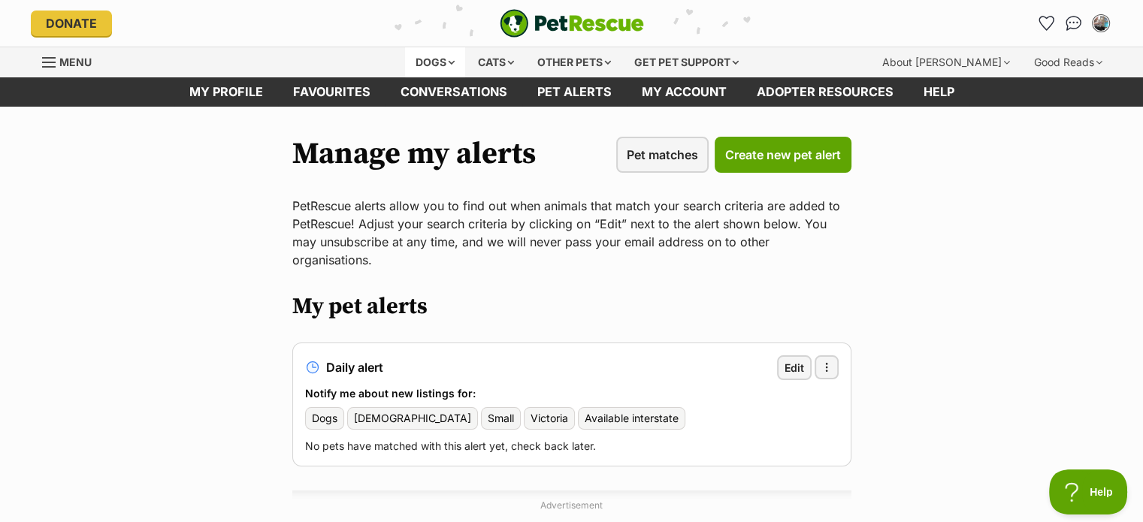
click at [445, 59] on div "Dogs" at bounding box center [435, 62] width 60 height 30
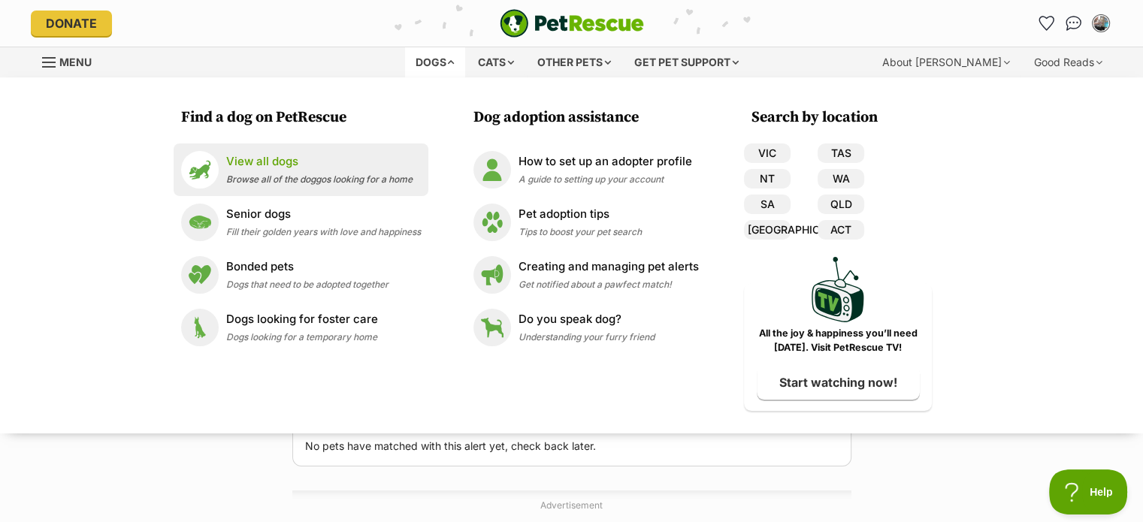
click at [277, 166] on p "View all dogs" at bounding box center [319, 161] width 186 height 17
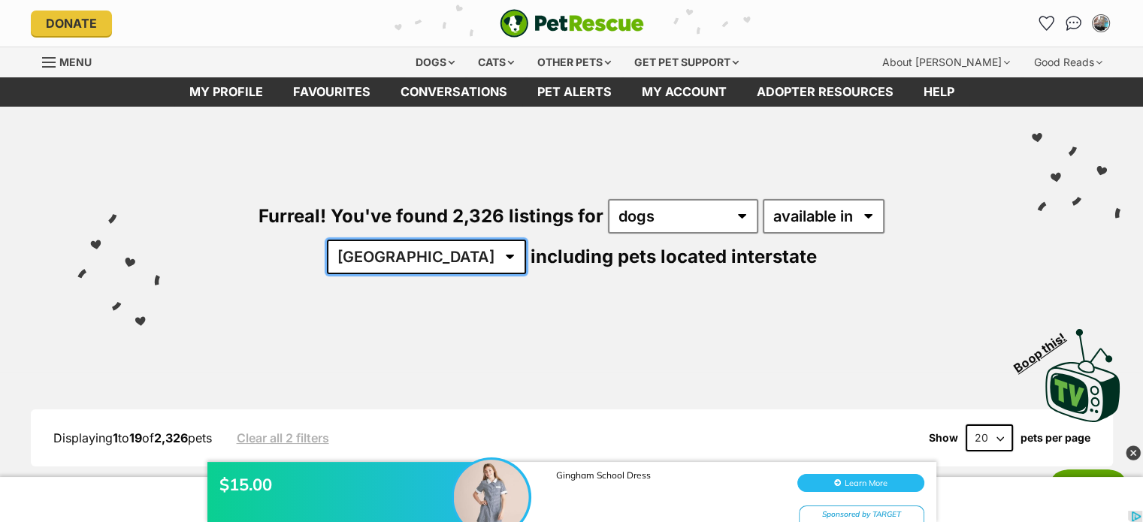
click at [526, 240] on select "Australia ACT NSW NT QLD SA TAS VIC WA" at bounding box center [426, 257] width 199 height 35
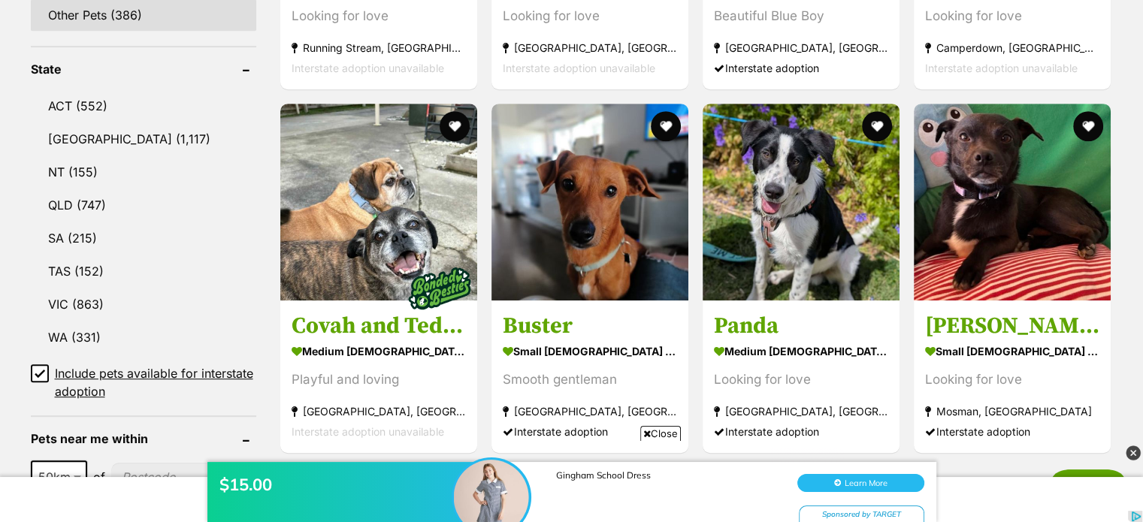
scroll to position [827, 0]
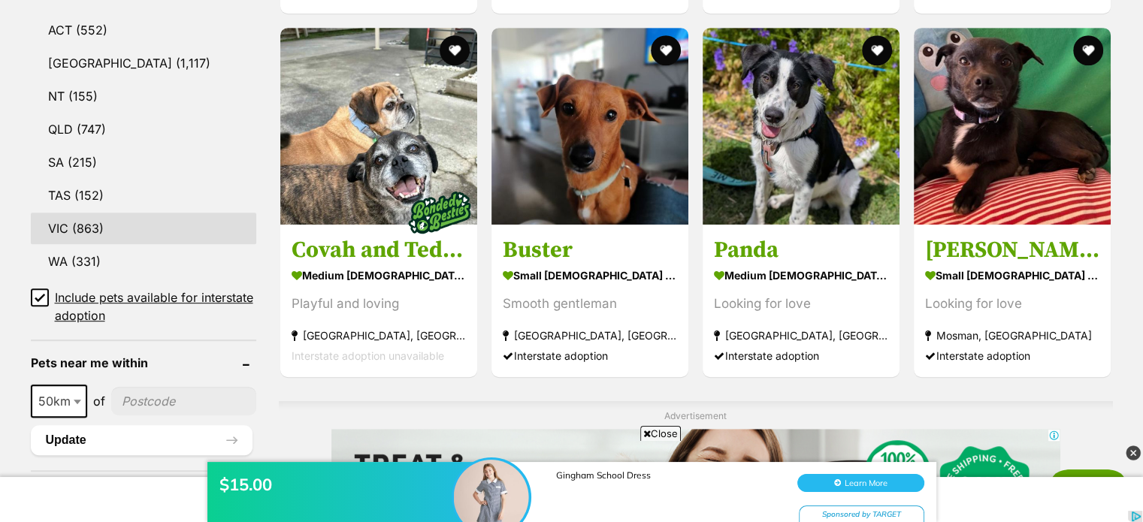
click at [72, 222] on link "VIC (863)" at bounding box center [143, 229] width 225 height 32
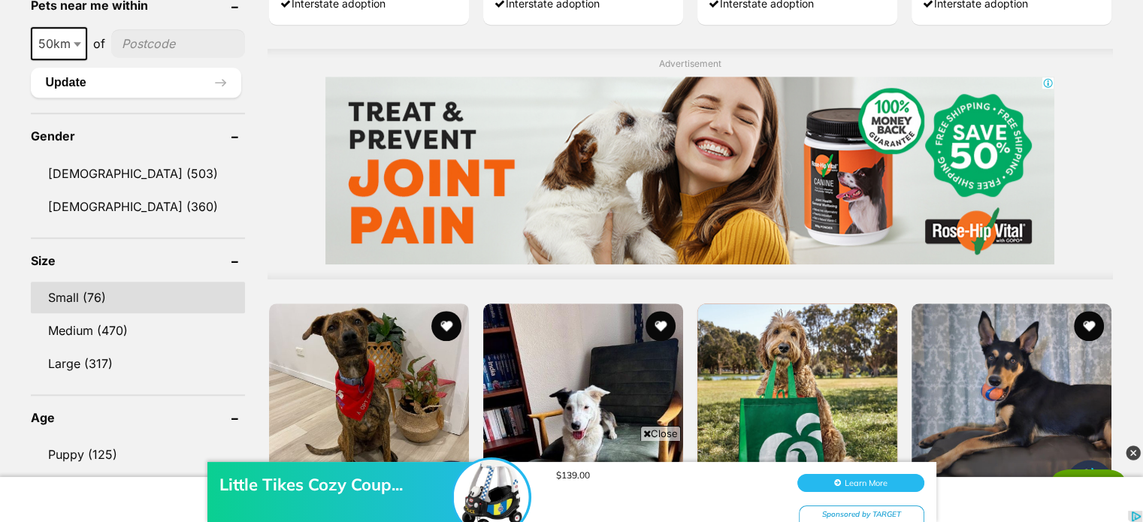
scroll to position [1202, 0]
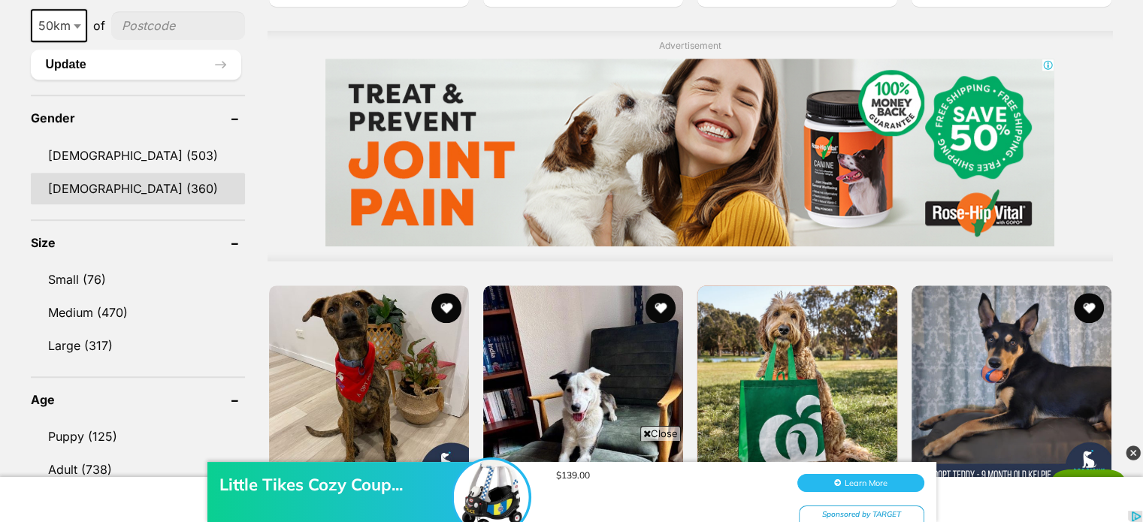
click at [62, 181] on link "[DEMOGRAPHIC_DATA] (360)" at bounding box center [138, 189] width 214 height 32
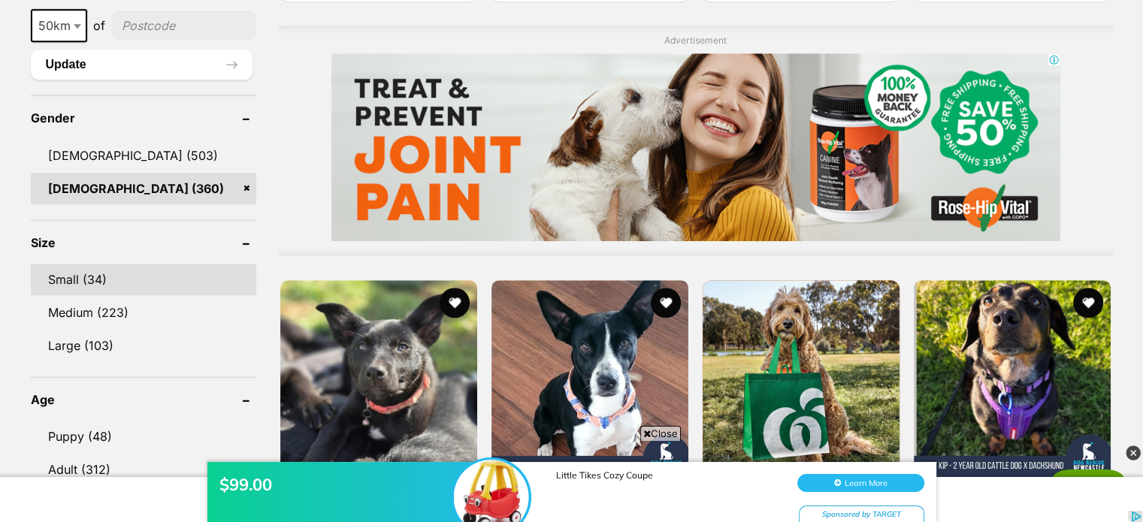
click at [68, 274] on link "Small (34)" at bounding box center [143, 280] width 225 height 32
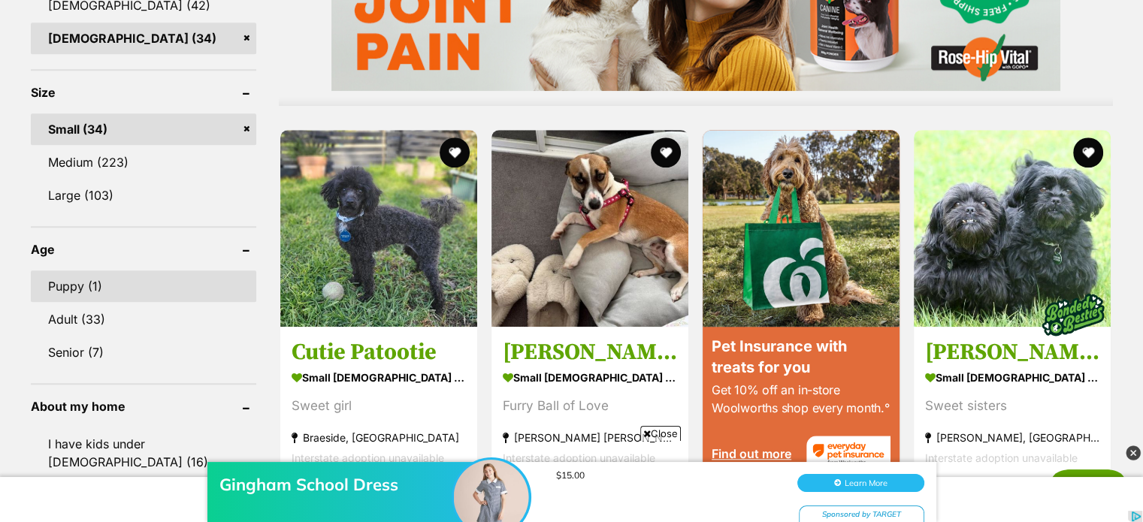
click at [63, 284] on link "Puppy (1)" at bounding box center [143, 287] width 225 height 32
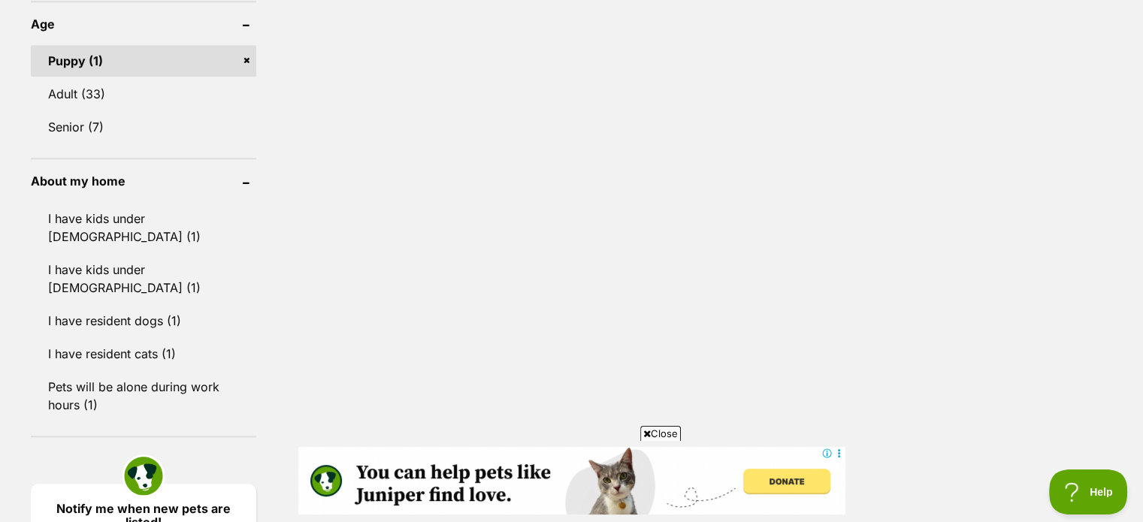
click at [247, 59] on link "Puppy (1)" at bounding box center [143, 61] width 225 height 32
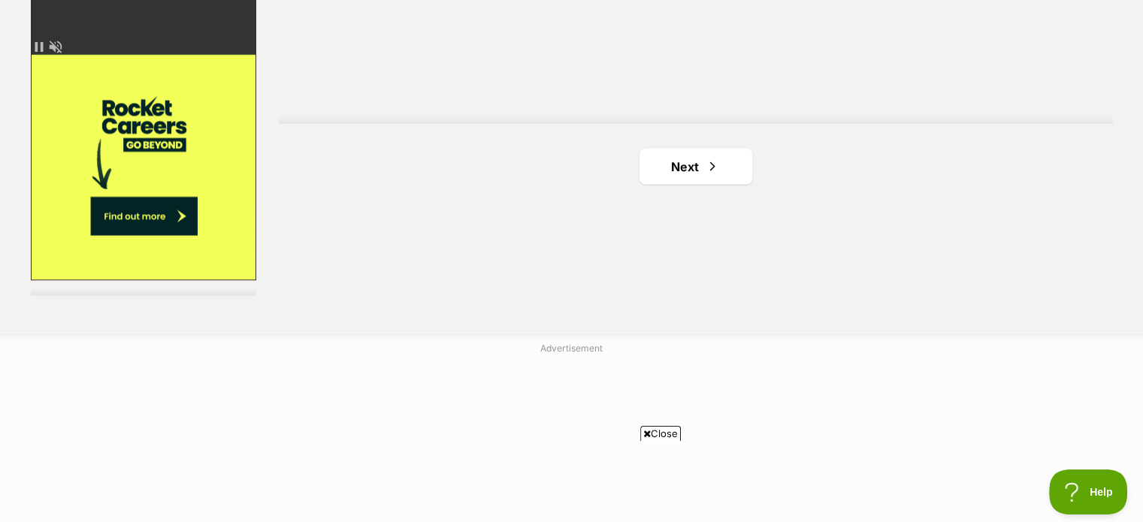
scroll to position [2856, 0]
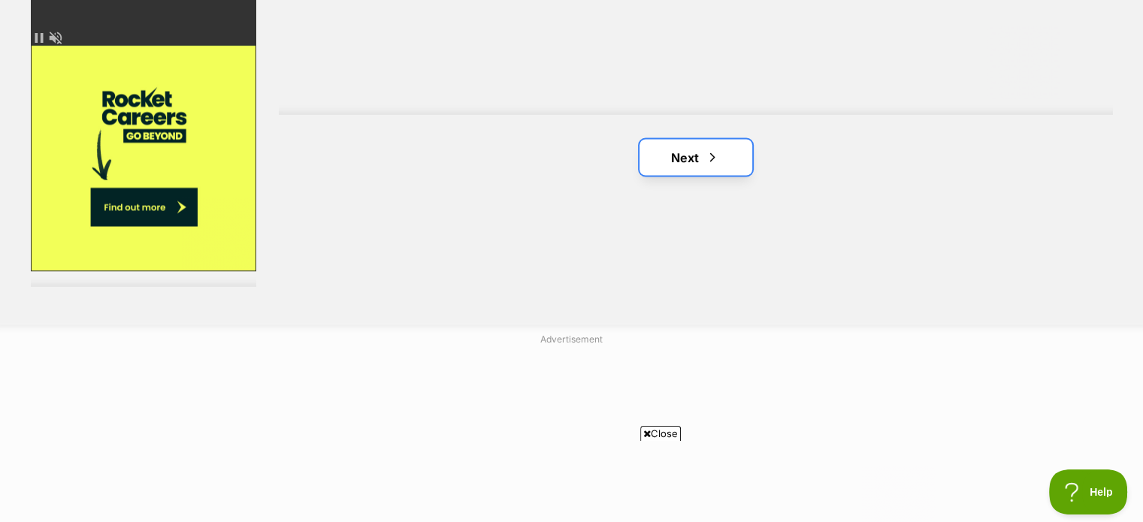
click at [681, 159] on link "Next" at bounding box center [696, 157] width 113 height 36
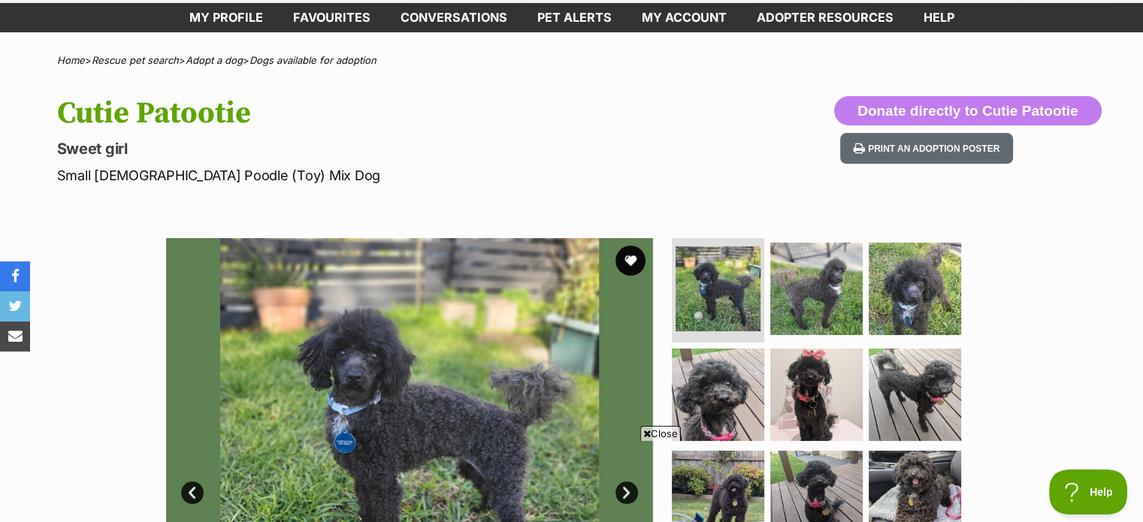
scroll to position [75, 0]
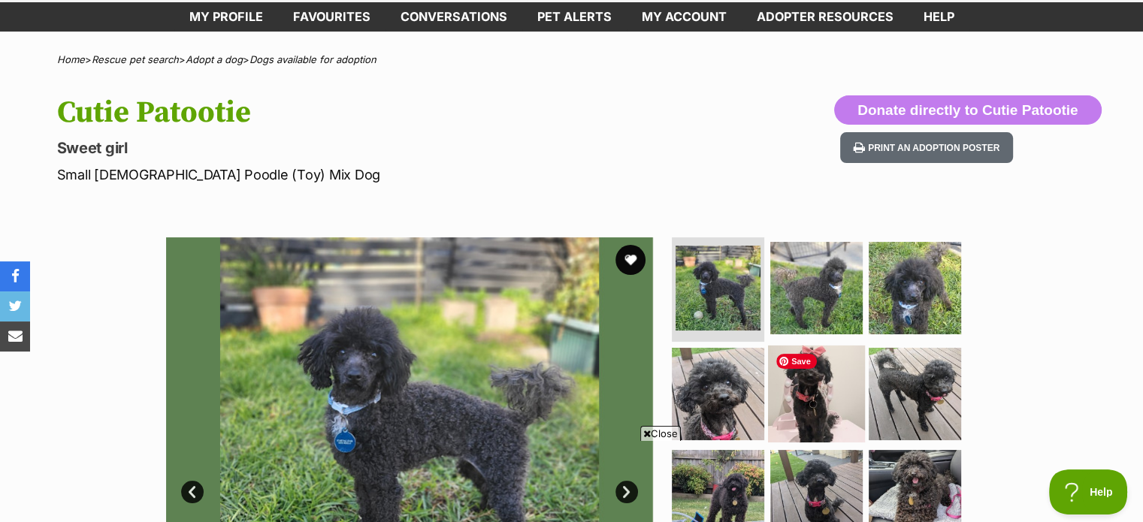
click at [785, 393] on img at bounding box center [816, 394] width 97 height 97
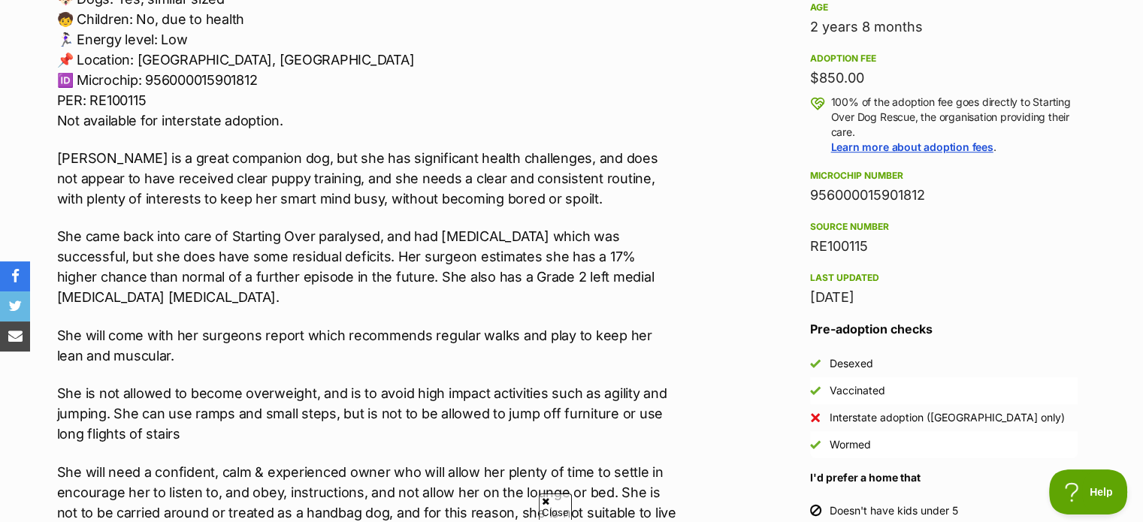
scroll to position [0, 0]
